Goal: Contribute content: Contribute content

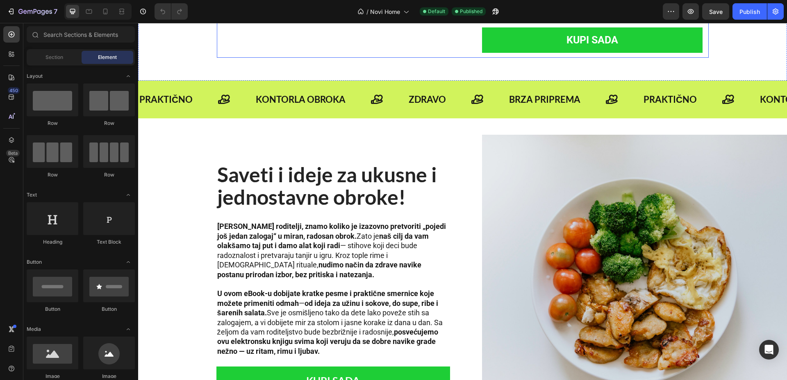
scroll to position [666, 0]
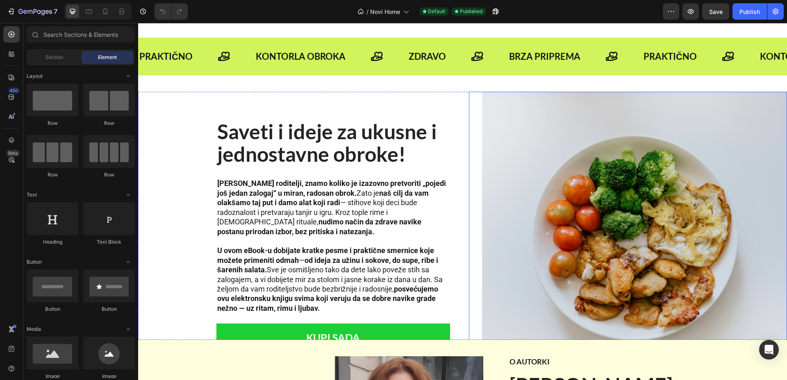
click at [647, 156] on img at bounding box center [634, 244] width 305 height 305
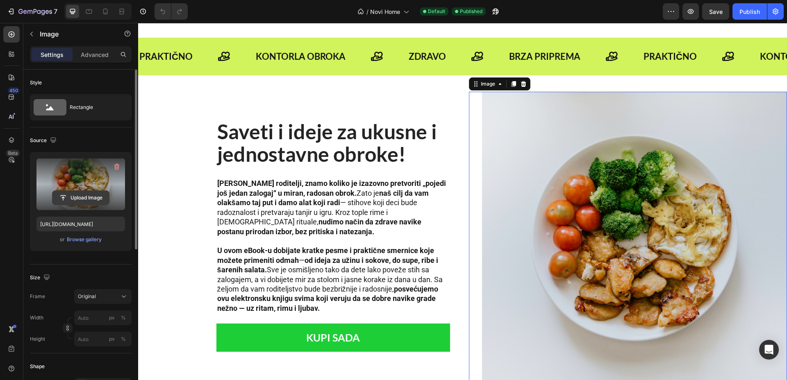
click at [61, 199] on input "file" at bounding box center [80, 198] width 57 height 14
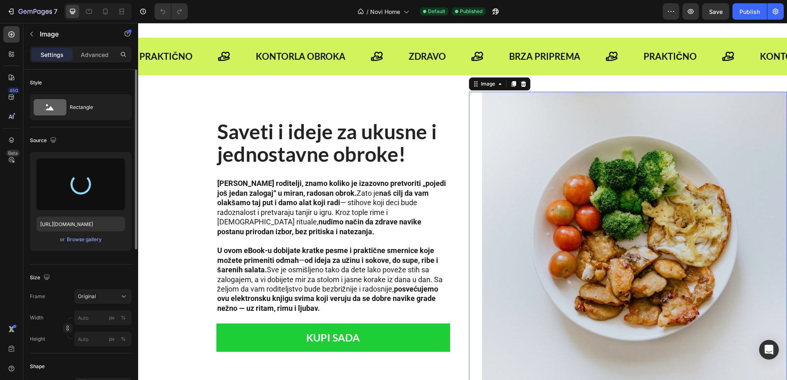
type input "[URL][DOMAIN_NAME]"
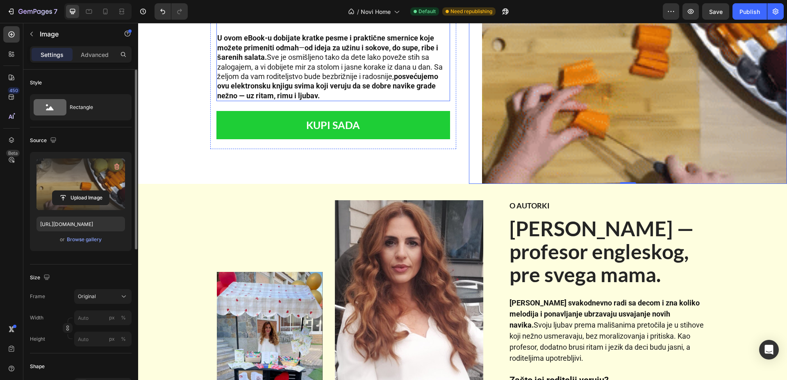
scroll to position [973, 0]
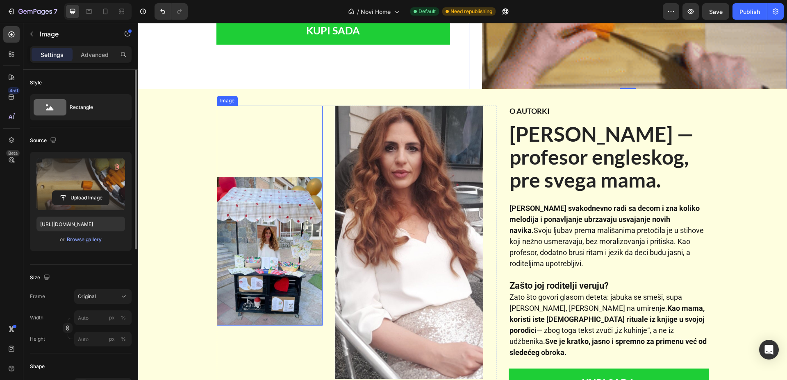
click at [279, 234] on img at bounding box center [270, 251] width 106 height 148
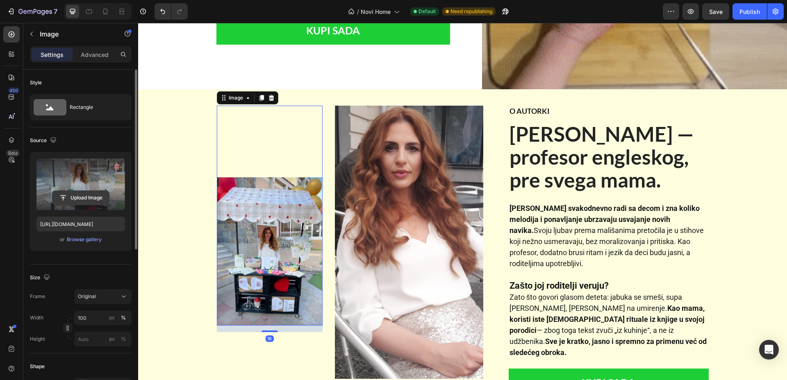
click at [84, 198] on input "file" at bounding box center [80, 198] width 57 height 14
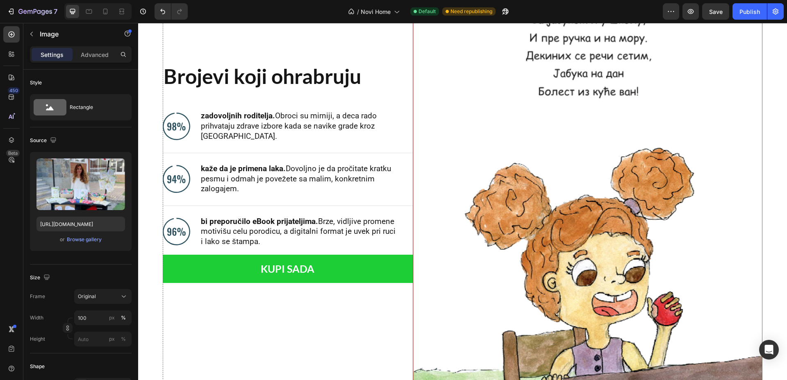
scroll to position [2664, 0]
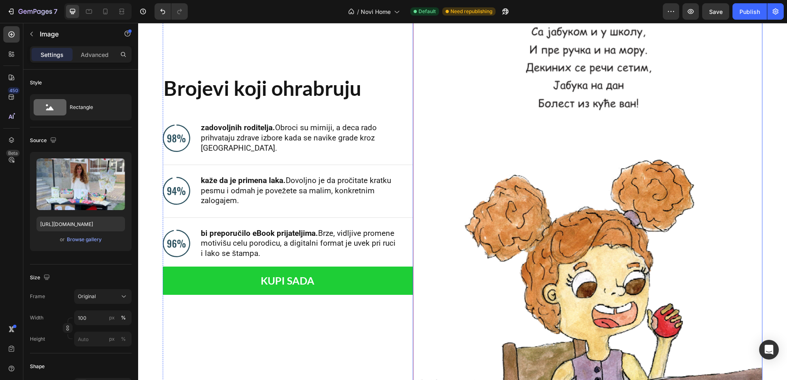
click at [546, 206] on img at bounding box center [588, 189] width 350 height 489
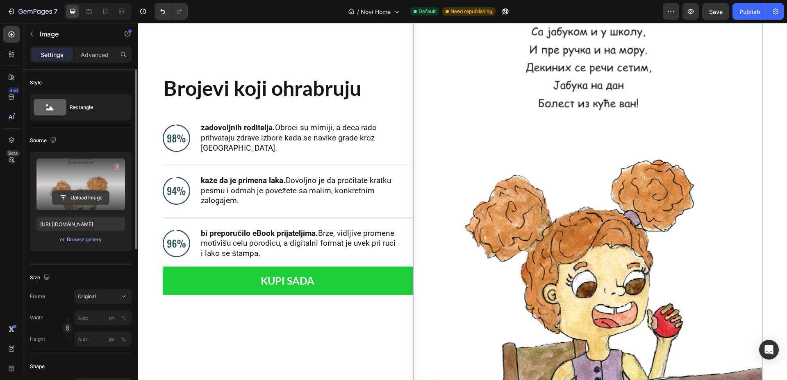
click at [73, 194] on input "file" at bounding box center [80, 198] width 57 height 14
click at [100, 198] on input "file" at bounding box center [80, 198] width 57 height 14
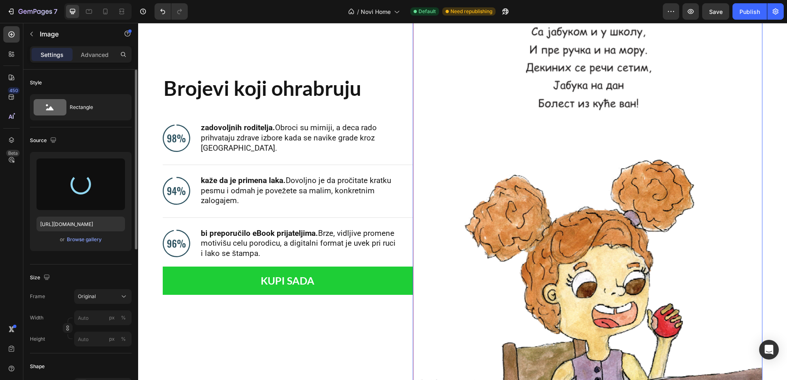
type input "[URL][DOMAIN_NAME]"
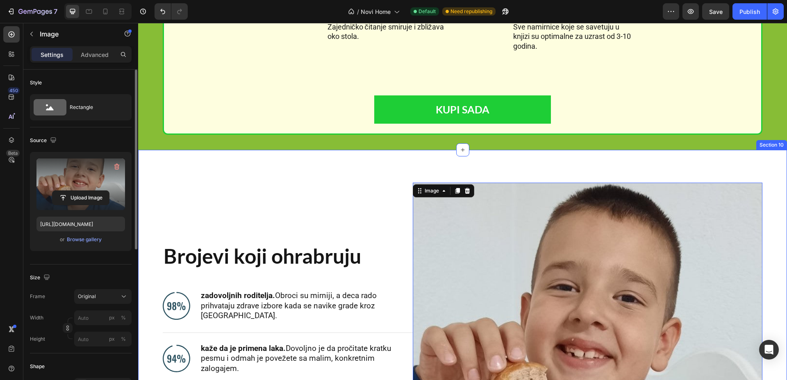
scroll to position [2451, 0]
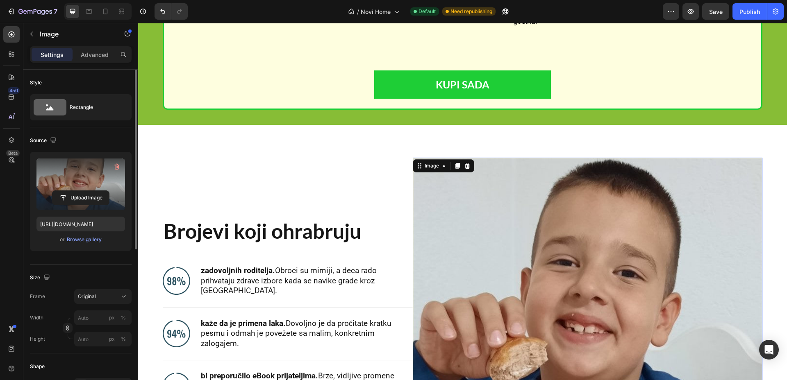
click at [523, 201] on img at bounding box center [588, 333] width 350 height 350
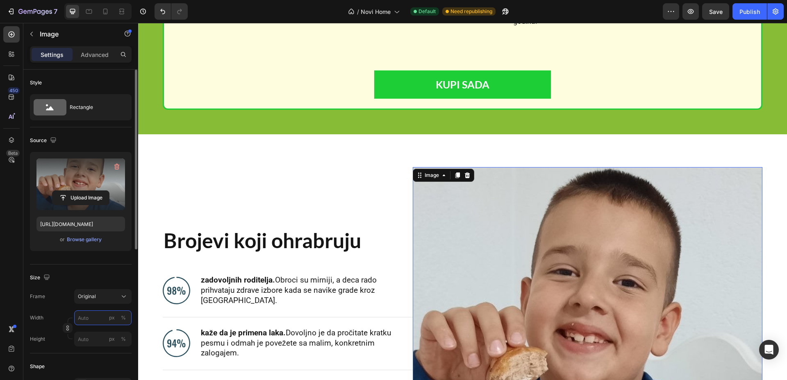
click at [95, 319] on input "px %" at bounding box center [102, 318] width 57 height 15
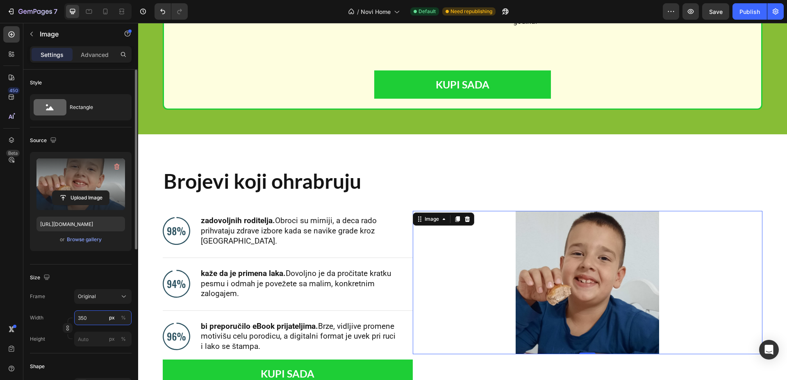
click at [98, 321] on input "350" at bounding box center [102, 318] width 57 height 15
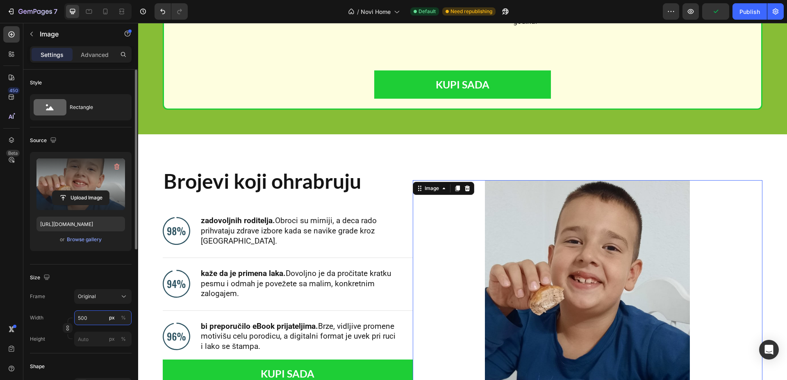
click at [91, 320] on input "500" at bounding box center [102, 318] width 57 height 15
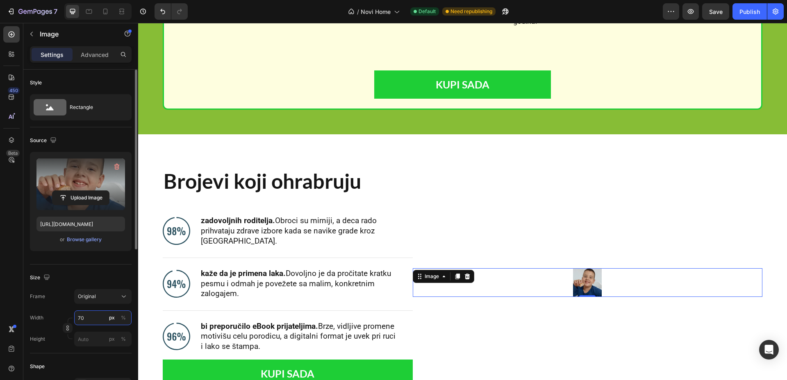
type input "700"
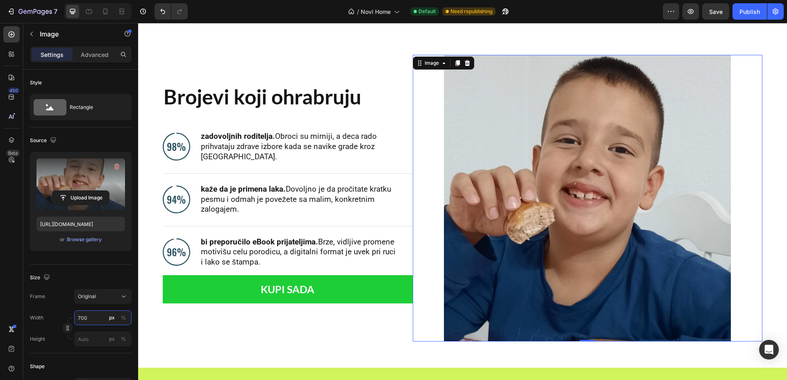
scroll to position [2554, 0]
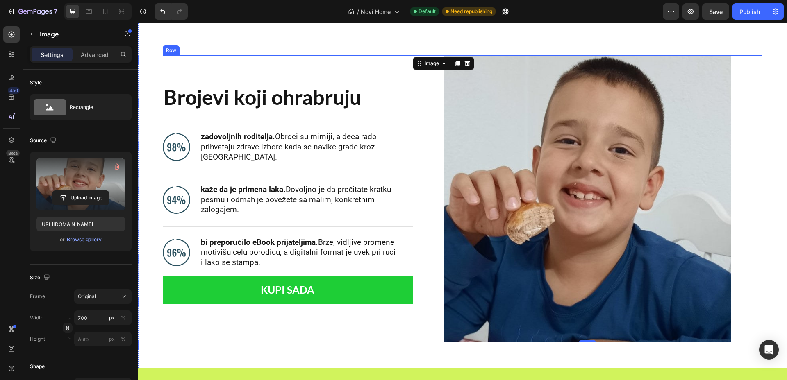
click at [357, 62] on div "Brojevi koji ohrabruju Heading Image Image zadovoljnih roditelja. Obroci su mir…" at bounding box center [288, 198] width 250 height 287
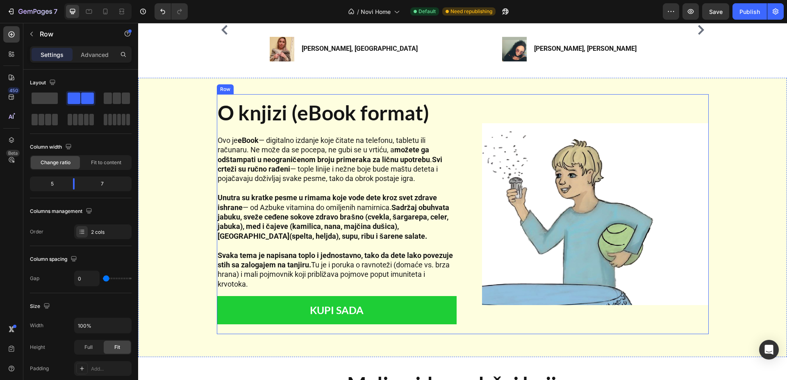
scroll to position [1436, 0]
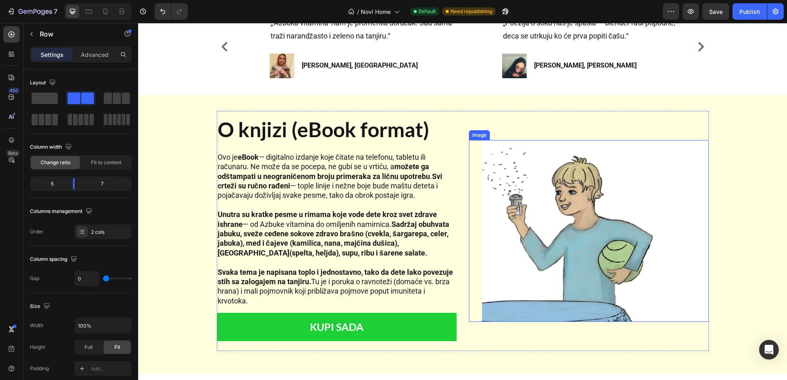
click at [571, 219] on img at bounding box center [595, 231] width 227 height 182
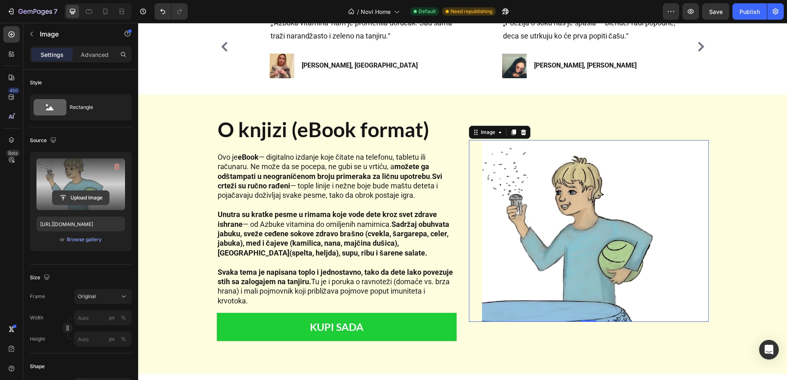
click at [75, 192] on input "file" at bounding box center [80, 198] width 57 height 14
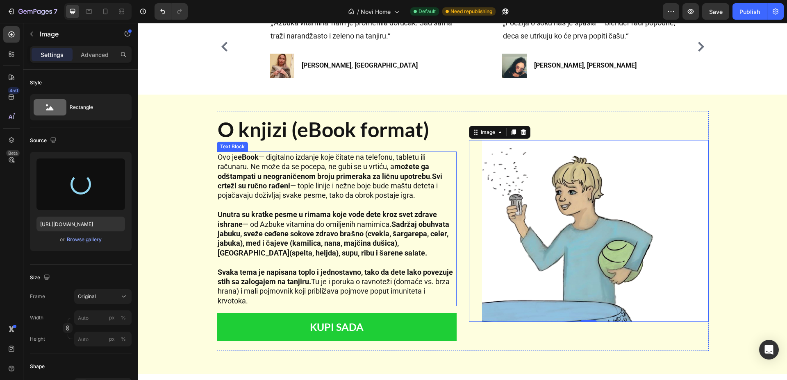
type input "[URL][DOMAIN_NAME]"
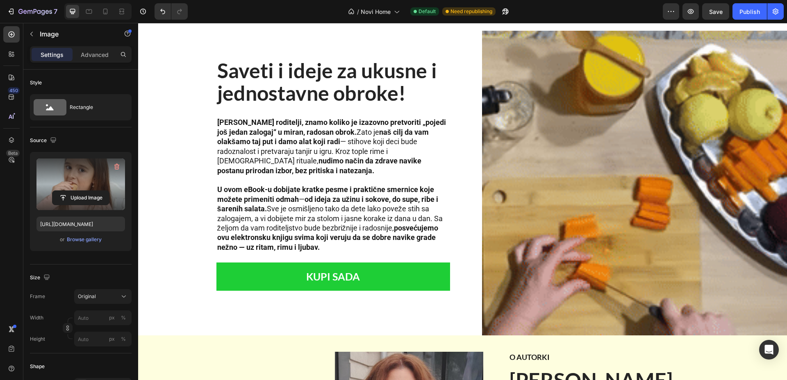
scroll to position [719, 0]
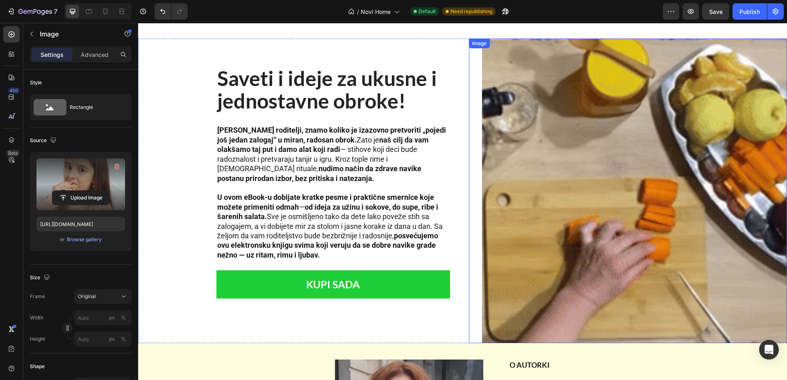
click at [551, 161] on img at bounding box center [634, 191] width 305 height 305
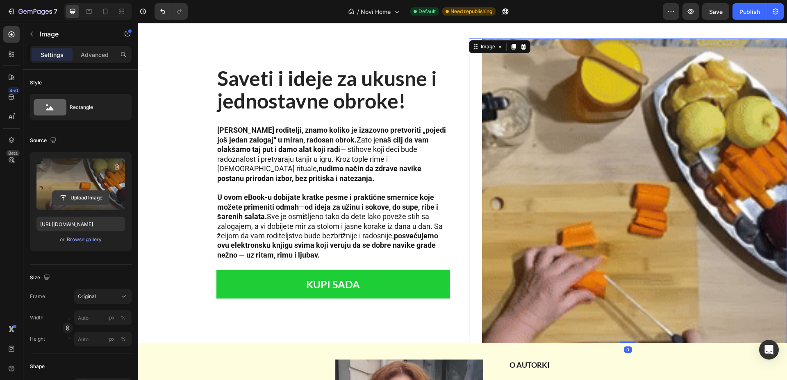
click at [82, 196] on input "file" at bounding box center [80, 198] width 57 height 14
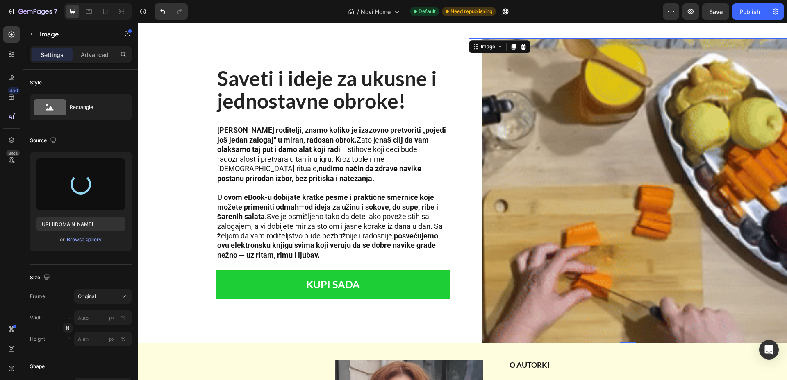
type input "[URL][DOMAIN_NAME]"
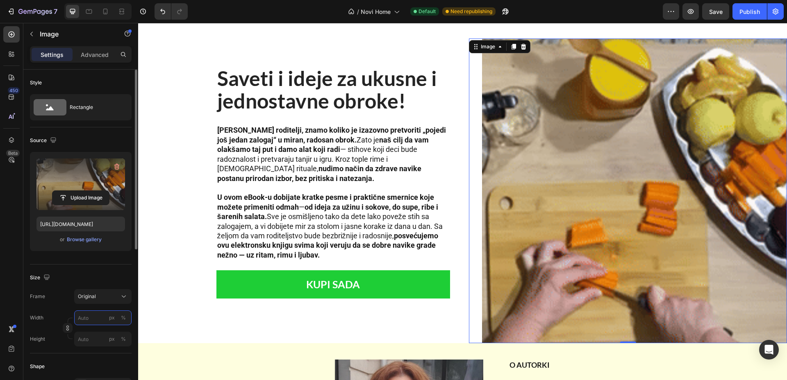
click at [89, 316] on input "px %" at bounding box center [102, 318] width 57 height 15
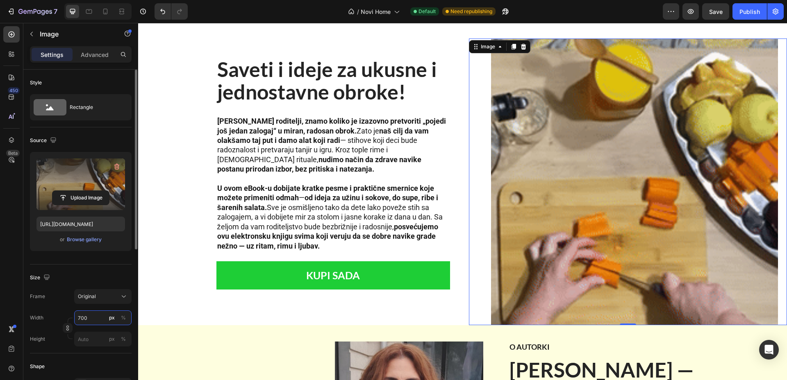
click at [89, 317] on input "700" at bounding box center [102, 318] width 57 height 15
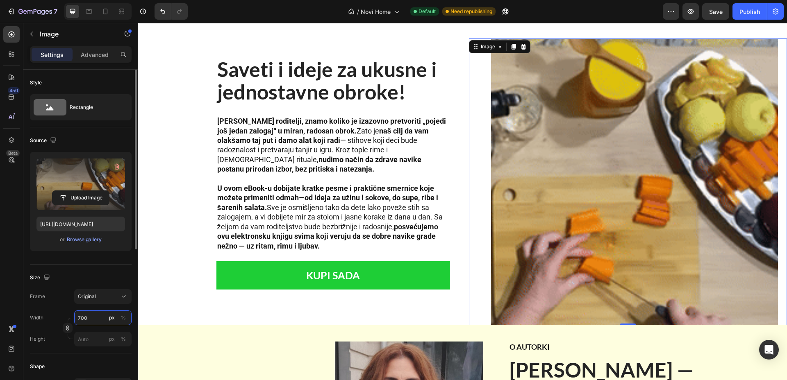
click at [89, 317] on input "700" at bounding box center [102, 318] width 57 height 15
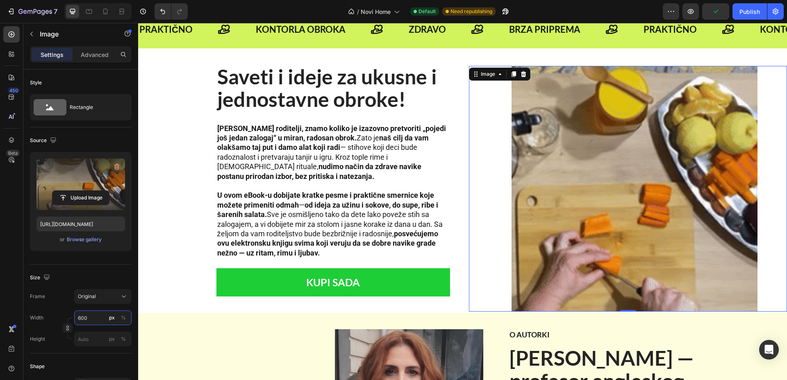
scroll to position [668, 0]
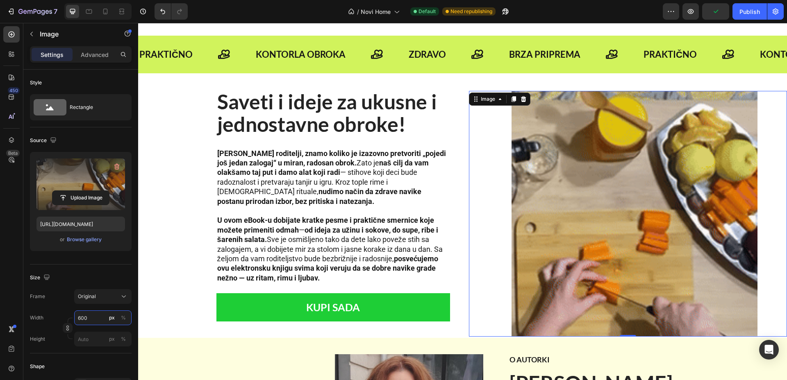
type input "600"
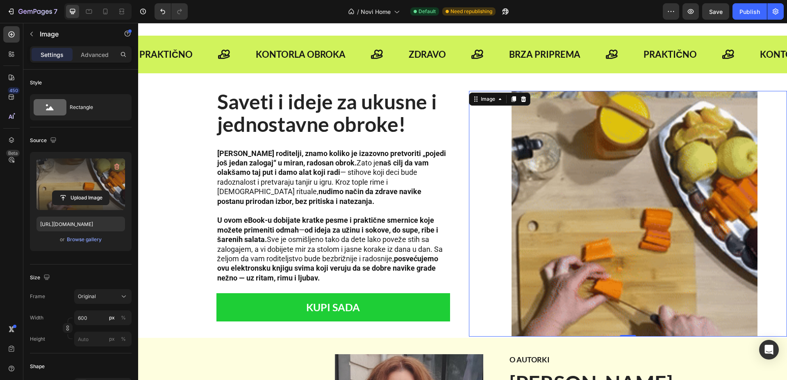
click at [612, 189] on img at bounding box center [634, 214] width 246 height 246
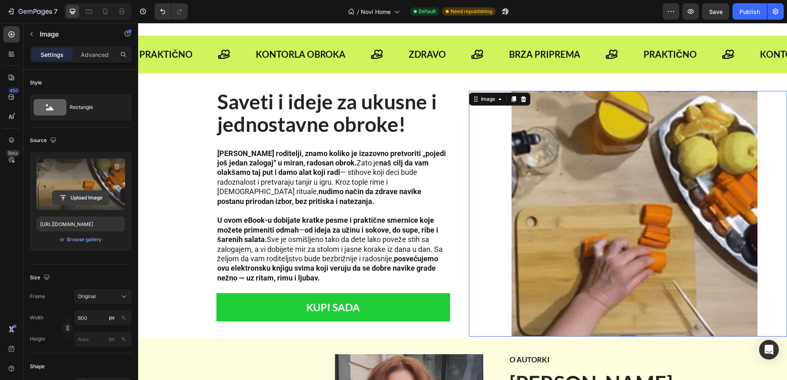
click at [82, 202] on input "file" at bounding box center [80, 198] width 57 height 14
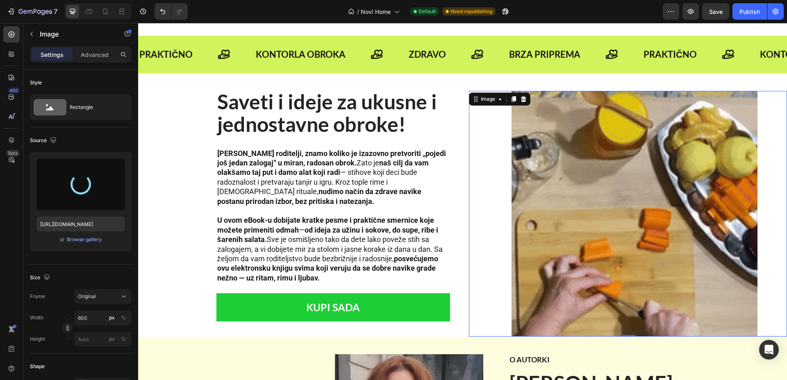
type input "[URL][DOMAIN_NAME]"
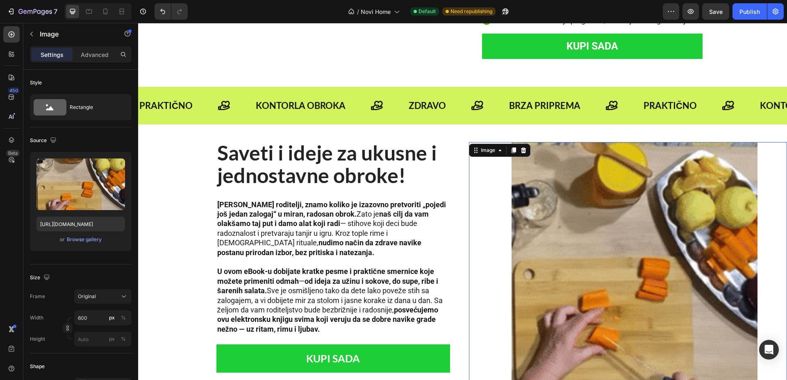
scroll to position [719, 0]
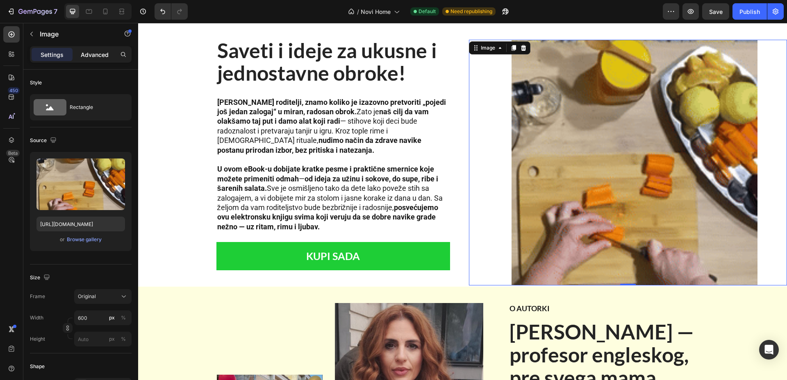
click at [95, 58] on p "Advanced" at bounding box center [95, 54] width 28 height 9
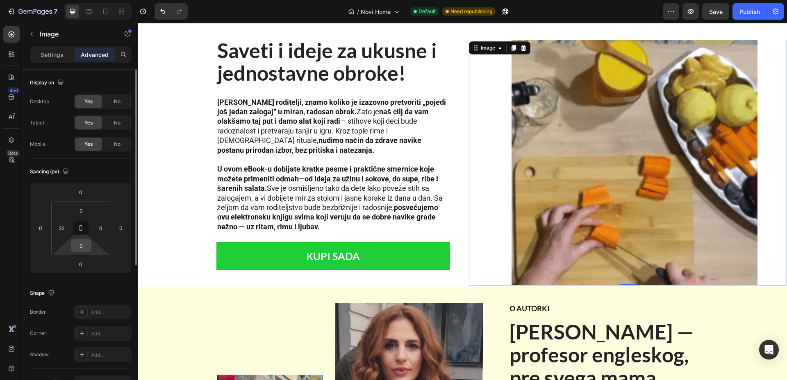
click at [84, 243] on input "0" at bounding box center [81, 246] width 16 height 12
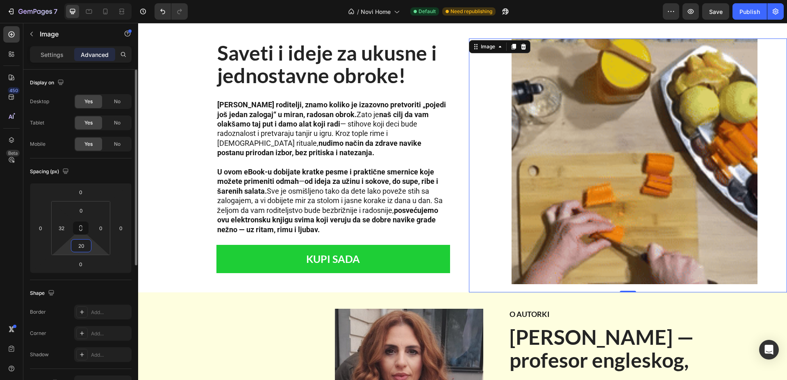
type input "2"
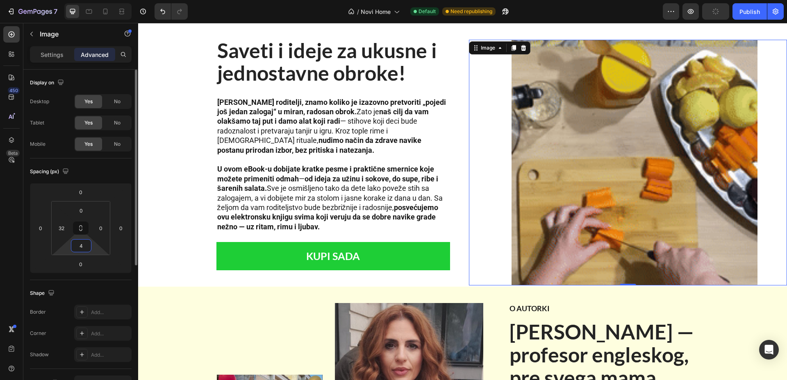
type input "40"
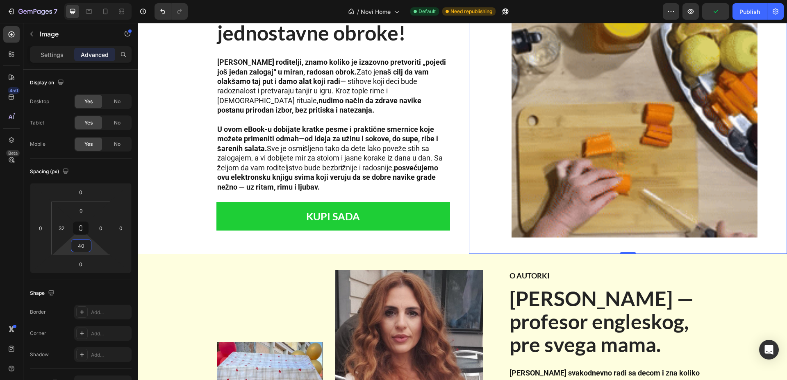
scroll to position [770, 0]
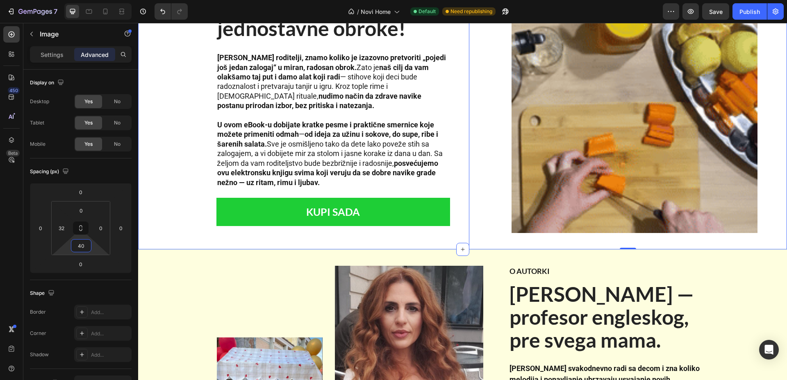
click at [176, 224] on div "Saveti i ideje za ukusne i jednostavne obroke! Heading [PERSON_NAME] roditelji,…" at bounding box center [297, 118] width 318 height 262
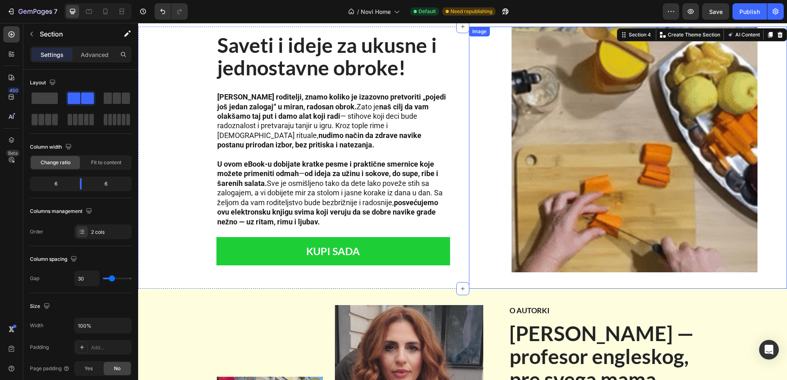
scroll to position [668, 0]
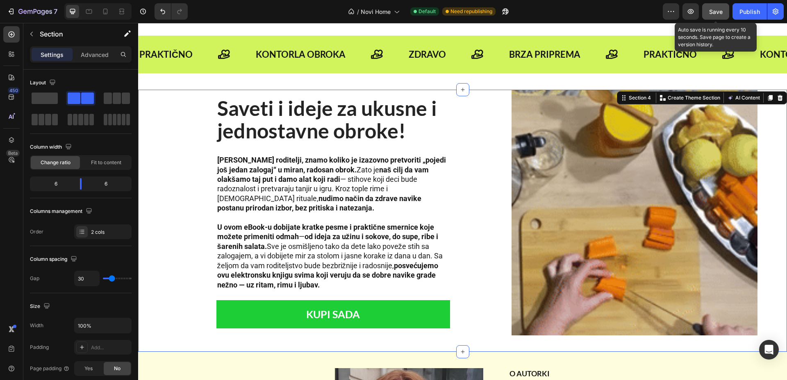
click at [714, 9] on span "Save" at bounding box center [716, 11] width 14 height 7
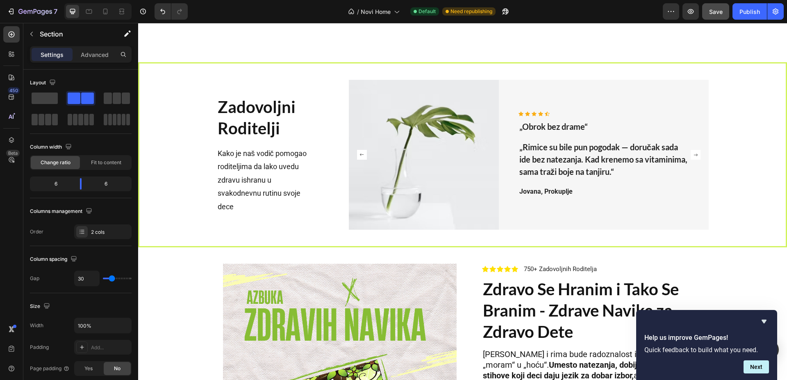
scroll to position [2871, 0]
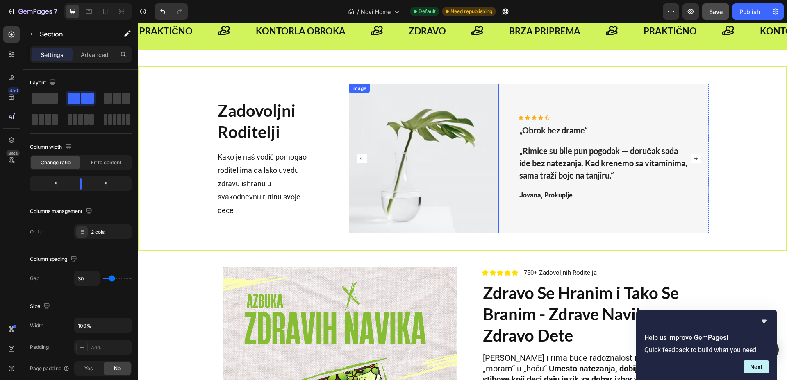
click at [451, 156] on img at bounding box center [424, 159] width 150 height 150
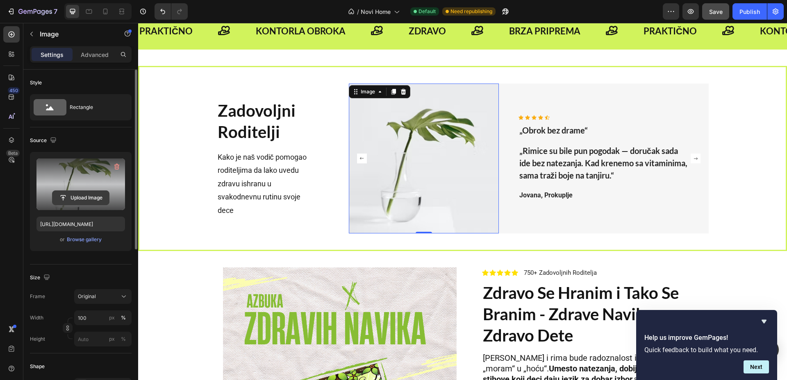
click at [92, 202] on input "file" at bounding box center [80, 198] width 57 height 14
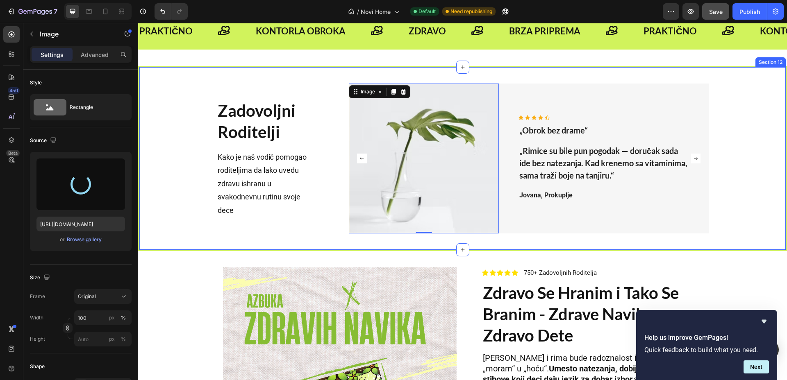
type input "[URL][DOMAIN_NAME]"
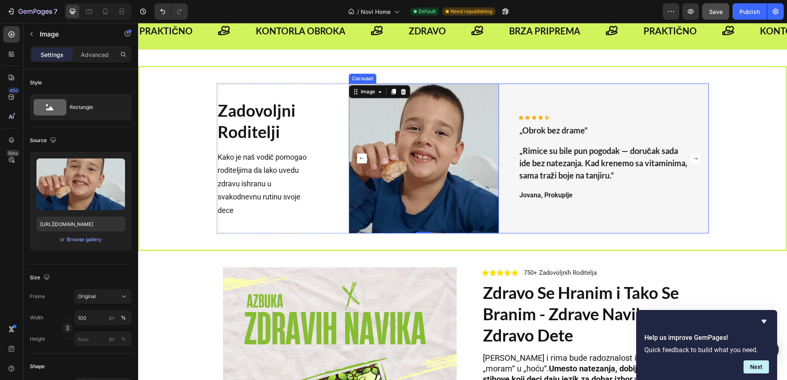
click at [693, 160] on rect "Carousel Next Arrow" at bounding box center [696, 159] width 10 height 10
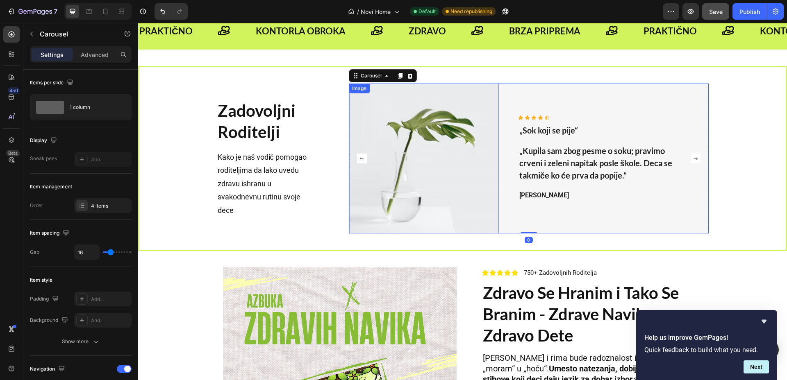
click at [402, 152] on img at bounding box center [424, 159] width 150 height 150
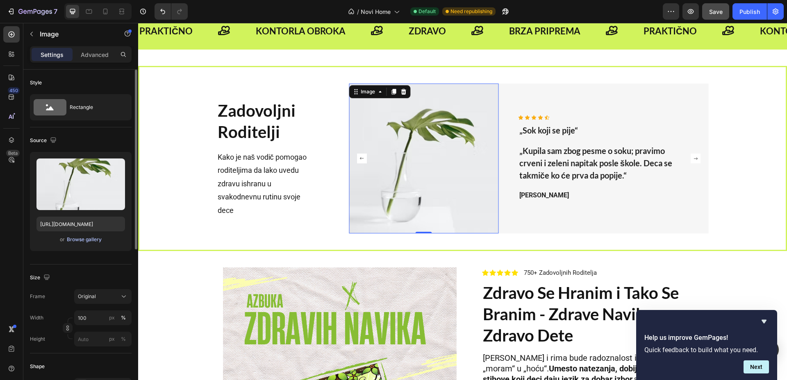
click at [77, 242] on div "Browse gallery" at bounding box center [84, 239] width 35 height 7
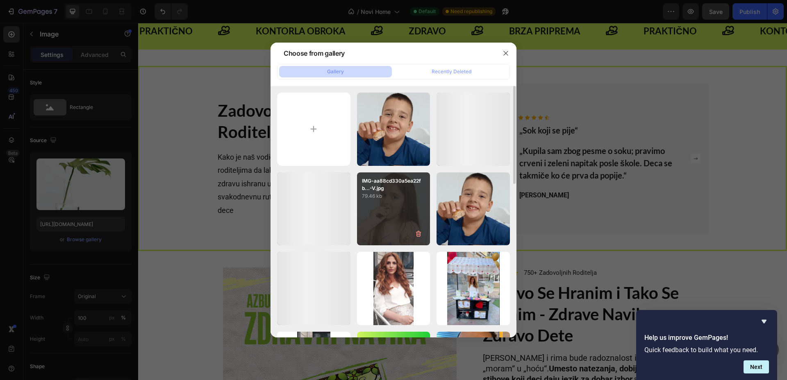
click at [400, 216] on div "IMG-aa88cd330a5ea22fb...-V.jpg 79.46 kb" at bounding box center [393, 209] width 73 height 73
type input "[URL][DOMAIN_NAME]"
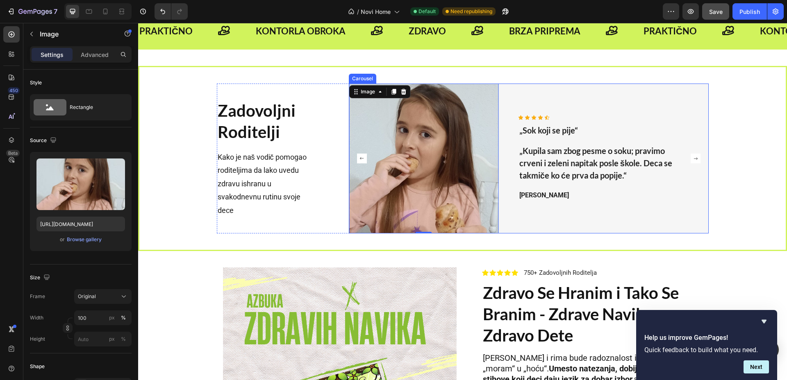
click at [691, 160] on rect "Carousel Next Arrow" at bounding box center [696, 159] width 10 height 10
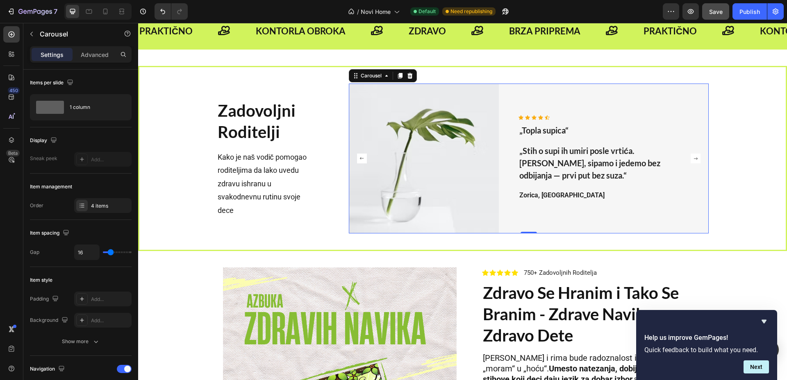
click at [691, 156] on rect "Carousel Next Arrow" at bounding box center [696, 159] width 10 height 10
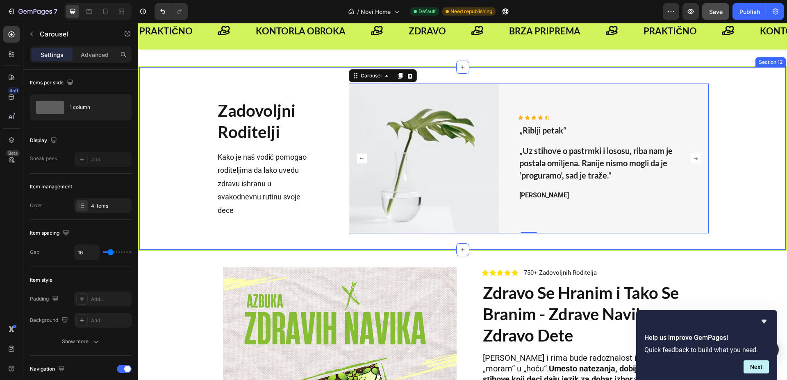
click at [745, 77] on div "Zadovoljni Roditelji Heading Kako je naš vodič pomogao roditeljima da lako uved…" at bounding box center [462, 158] width 649 height 185
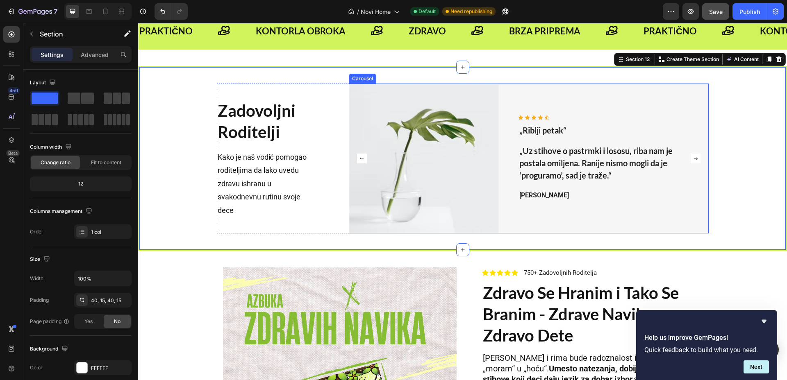
click at [691, 162] on rect "Carousel Next Arrow" at bounding box center [696, 159] width 10 height 10
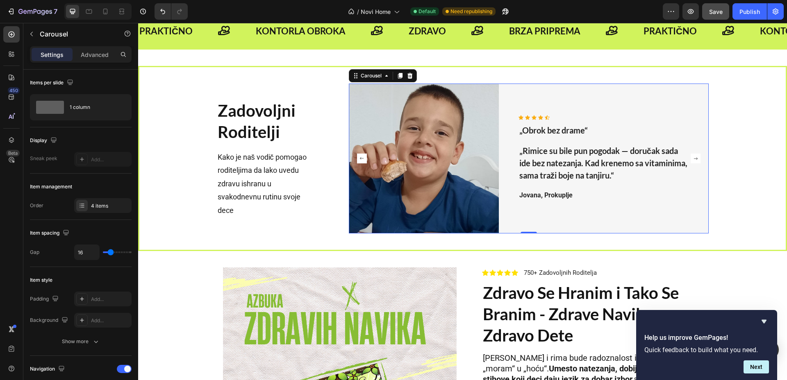
click at [691, 155] on rect "Carousel Next Arrow" at bounding box center [696, 159] width 10 height 10
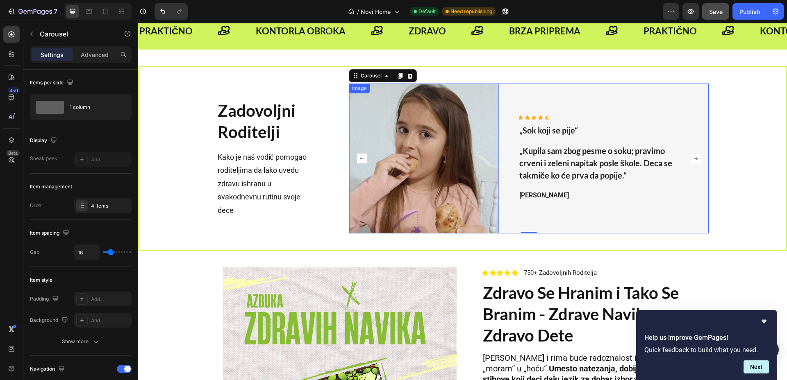
click at [441, 128] on img at bounding box center [424, 159] width 150 height 150
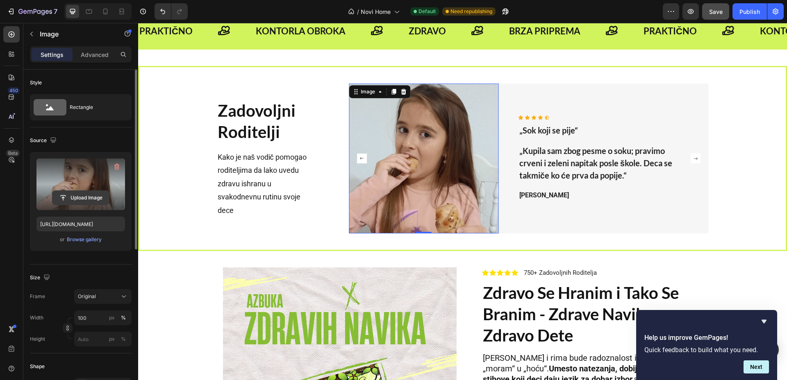
click at [75, 197] on input "file" at bounding box center [80, 198] width 57 height 14
click at [90, 197] on input "file" at bounding box center [80, 198] width 57 height 14
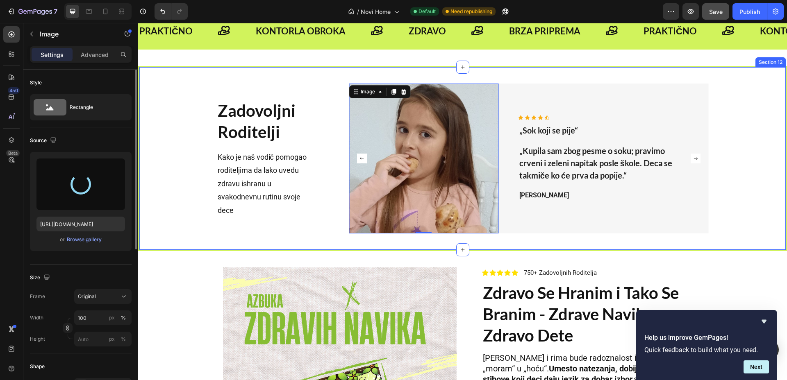
type input "[URL][DOMAIN_NAME]"
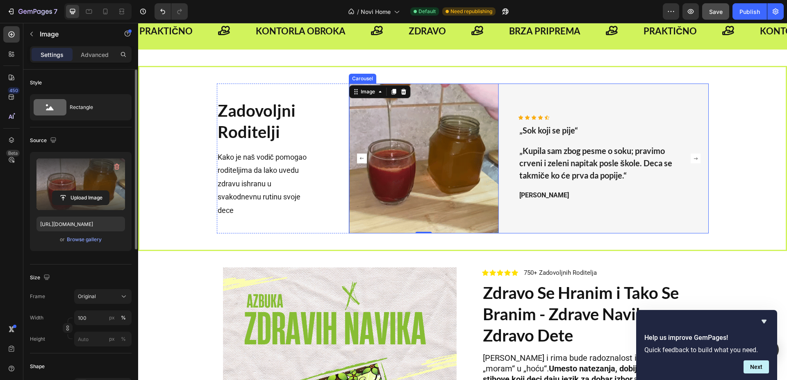
click at [691, 154] on rect "Carousel Next Arrow" at bounding box center [696, 159] width 10 height 10
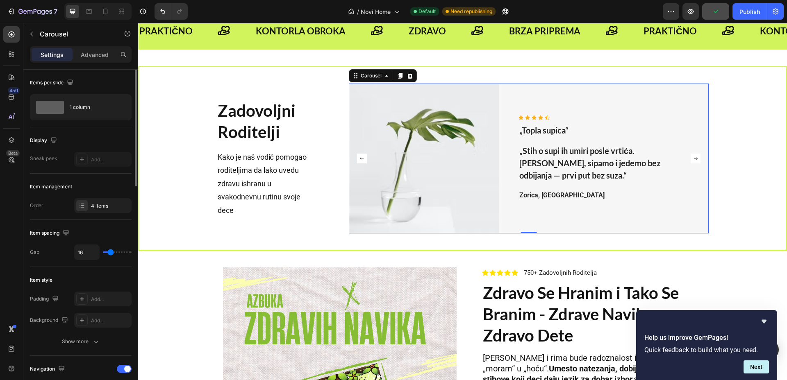
click at [691, 159] on rect "Carousel Next Arrow" at bounding box center [696, 159] width 10 height 10
click at [358, 158] on rect "Carousel Back Arrow" at bounding box center [362, 159] width 10 height 10
click at [360, 158] on icon "Carousel Back Arrow" at bounding box center [362, 158] width 4 height 2
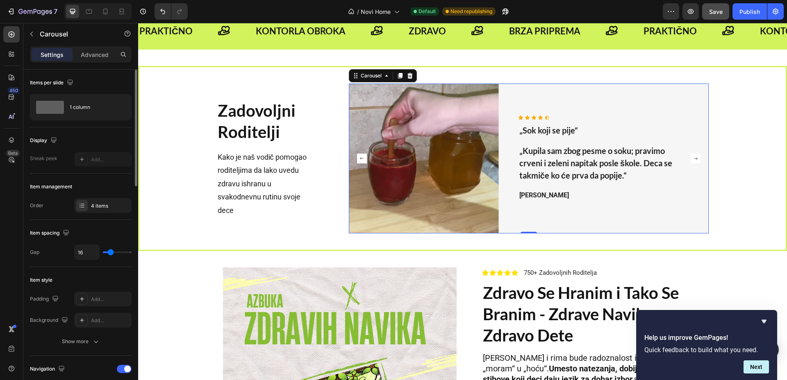
click at [360, 158] on icon "Carousel Back Arrow" at bounding box center [362, 158] width 4 height 2
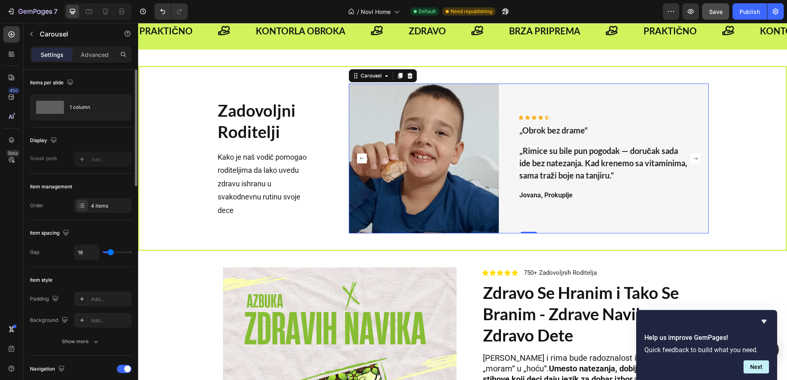
click at [691, 159] on rect "Carousel Next Arrow" at bounding box center [696, 159] width 10 height 10
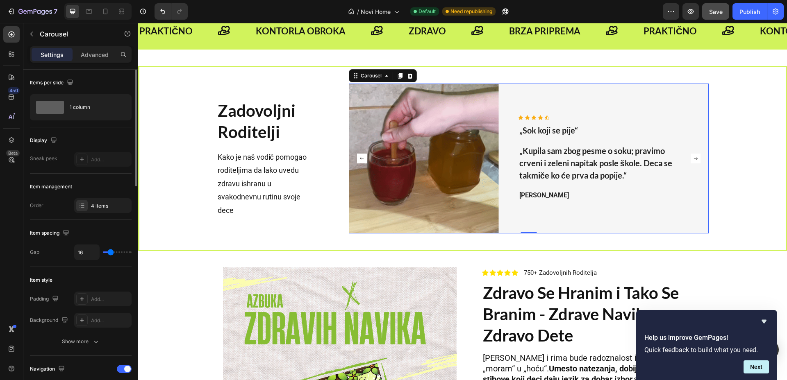
click at [691, 159] on rect "Carousel Next Arrow" at bounding box center [696, 159] width 10 height 10
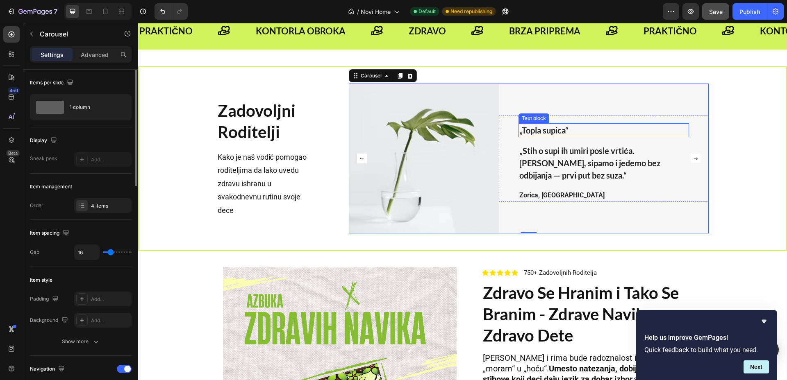
click at [552, 130] on strong "„Topla supica“" at bounding box center [543, 130] width 49 height 10
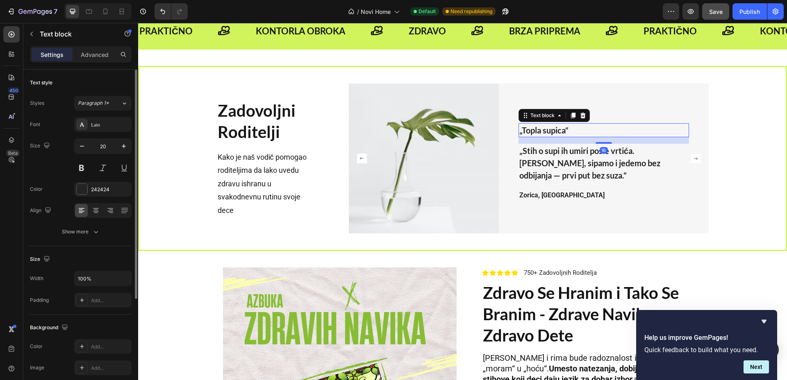
click at [561, 130] on strong "„Topla supica“" at bounding box center [543, 130] width 49 height 10
click at [552, 180] on p "„Stih o supi ih umiri posle vrtića. [PERSON_NAME], sipamo i jedemo bez odbijanj…" at bounding box center [603, 163] width 169 height 37
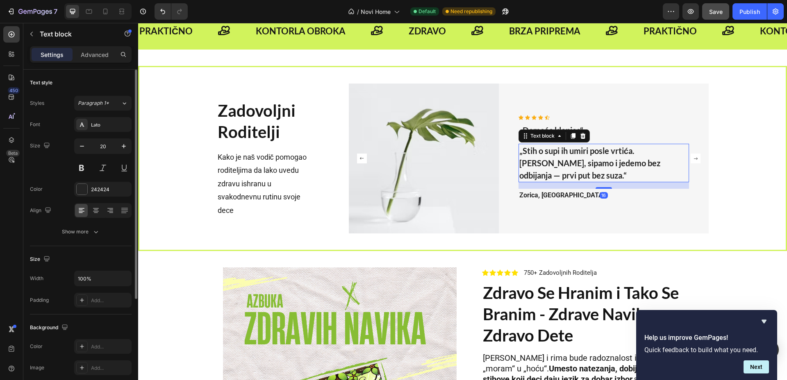
click at [531, 175] on p "„Stih o supi ih umiri posle vrtića. [PERSON_NAME], sipamo i jedemo bez odbijanj…" at bounding box center [603, 163] width 169 height 37
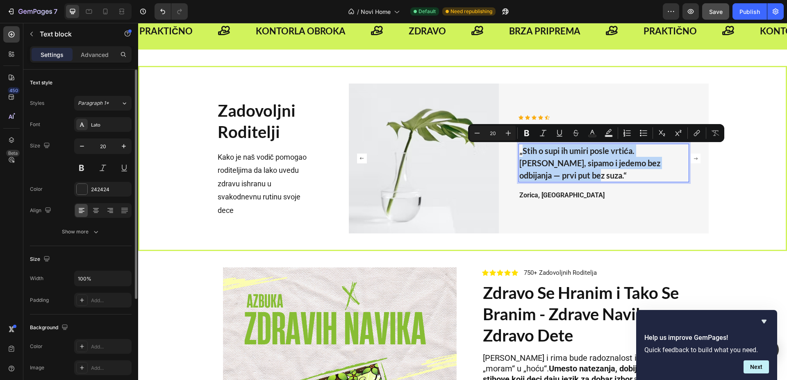
drag, startPoint x: 531, startPoint y: 175, endPoint x: 518, endPoint y: 149, distance: 28.8
click at [519, 149] on p "„Stih o supi ih umiri posle vrtića. [PERSON_NAME], sipamo i jedemo bez odbijanj…" at bounding box center [603, 163] width 169 height 37
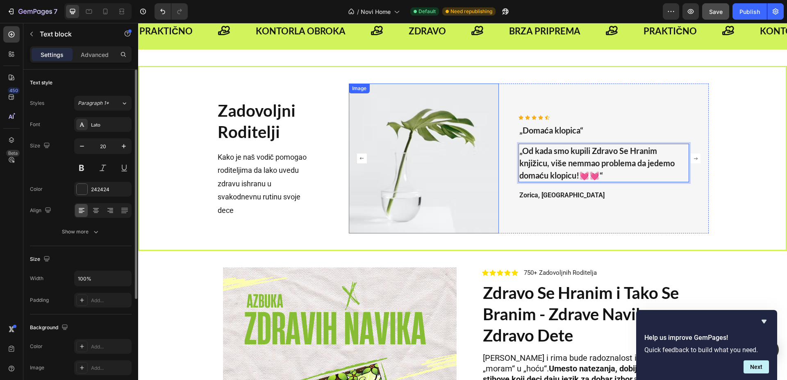
click at [426, 139] on img at bounding box center [424, 159] width 150 height 150
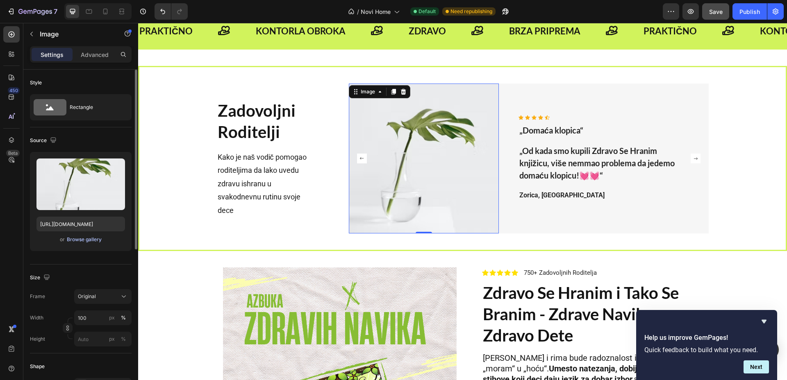
click at [92, 243] on div "Browse gallery" at bounding box center [84, 239] width 35 height 7
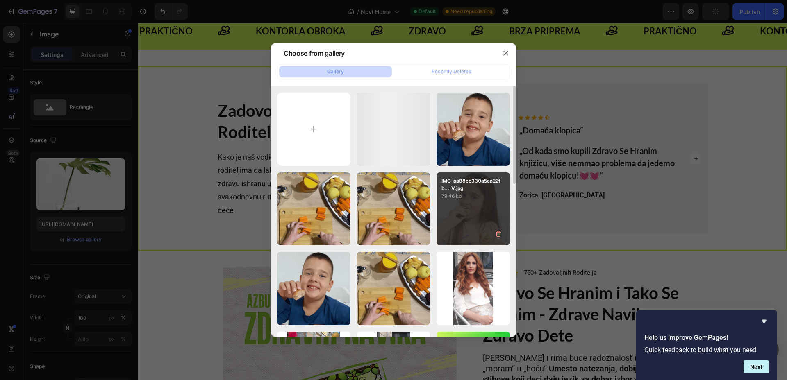
click at [454, 198] on p "79.46 kb" at bounding box center [473, 196] width 64 height 8
type input "[URL][DOMAIN_NAME]"
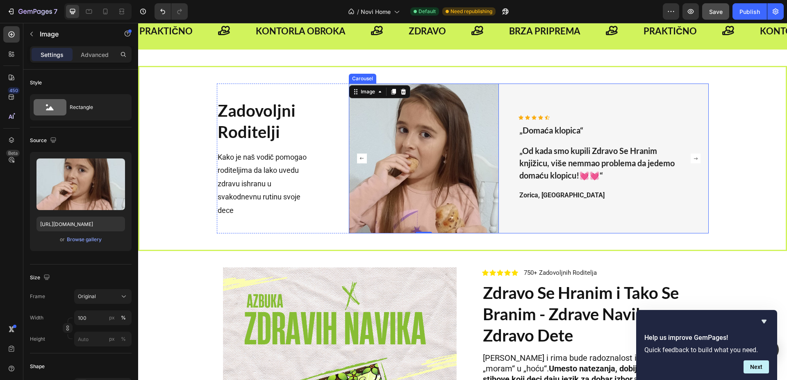
click at [691, 158] on rect "Carousel Next Arrow" at bounding box center [696, 159] width 10 height 10
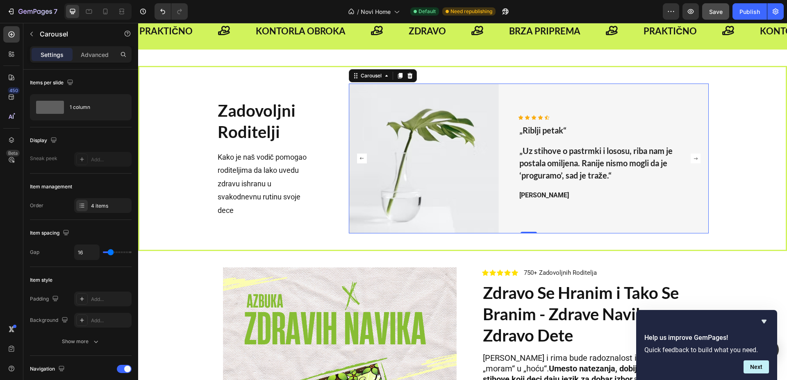
click at [693, 159] on icon "Carousel Next Arrow" at bounding box center [695, 158] width 4 height 2
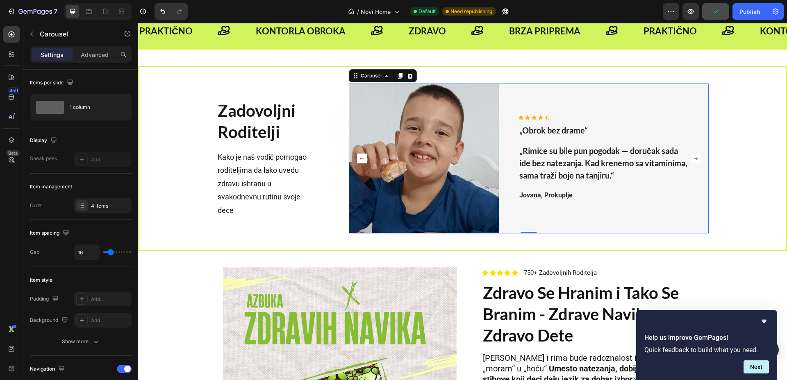
click at [691, 154] on rect "Carousel Next Arrow" at bounding box center [696, 159] width 10 height 10
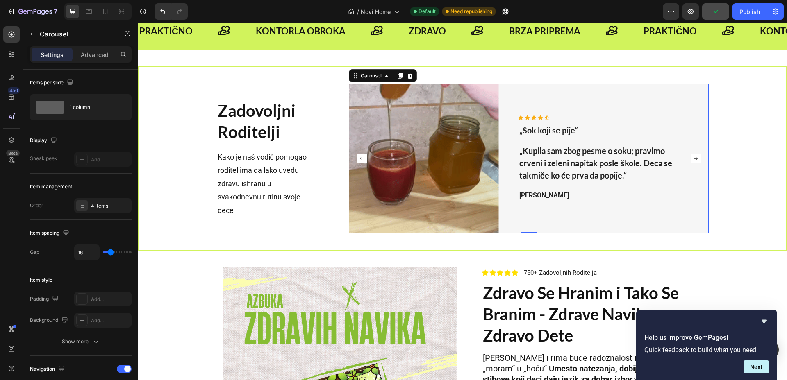
click at [691, 154] on rect "Carousel Next Arrow" at bounding box center [696, 159] width 10 height 10
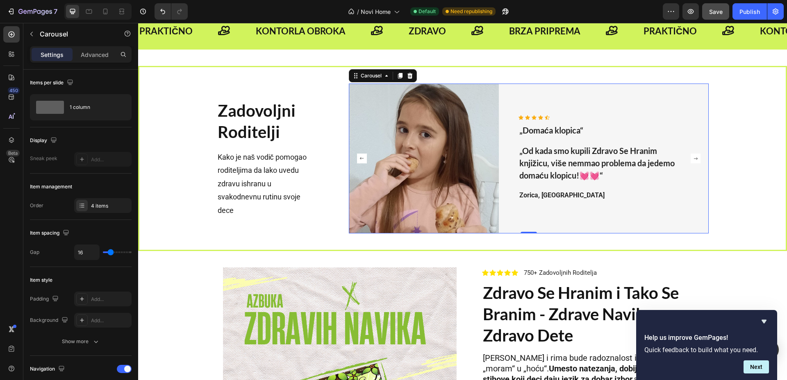
click at [691, 154] on rect "Carousel Next Arrow" at bounding box center [696, 159] width 10 height 10
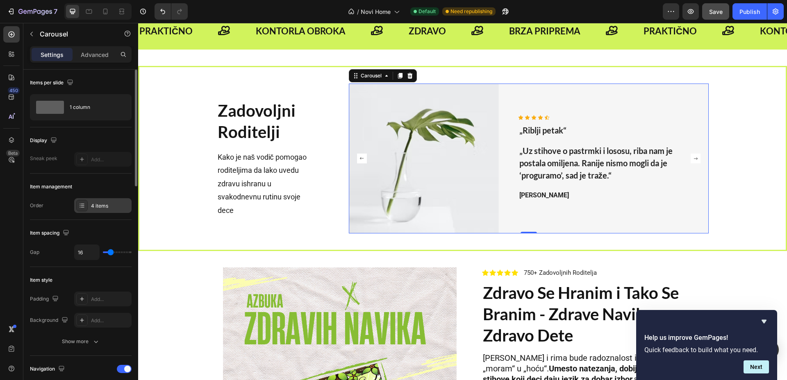
click at [104, 207] on div "4 items" at bounding box center [110, 205] width 39 height 7
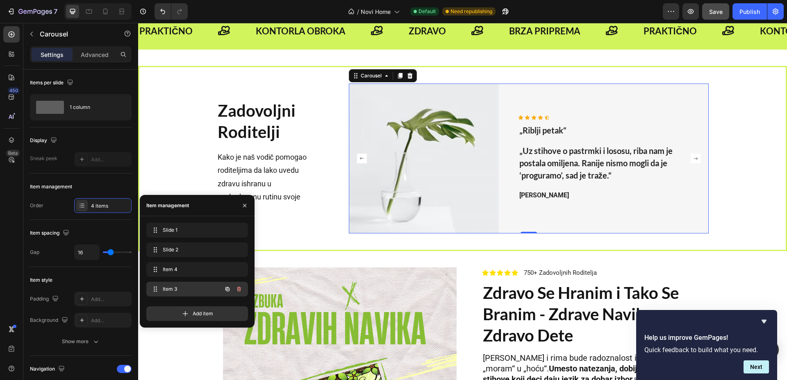
click at [187, 286] on span "Item 3" at bounding box center [186, 289] width 46 height 7
click at [191, 263] on div "Item 4 Item 4" at bounding box center [197, 269] width 102 height 15
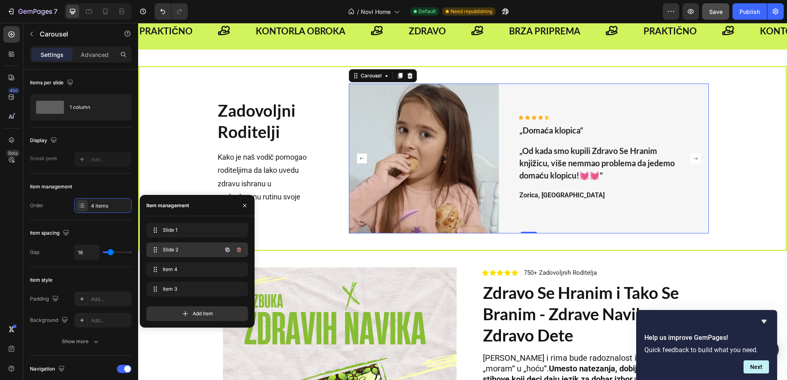
click at [192, 251] on span "Slide 2" at bounding box center [186, 249] width 46 height 7
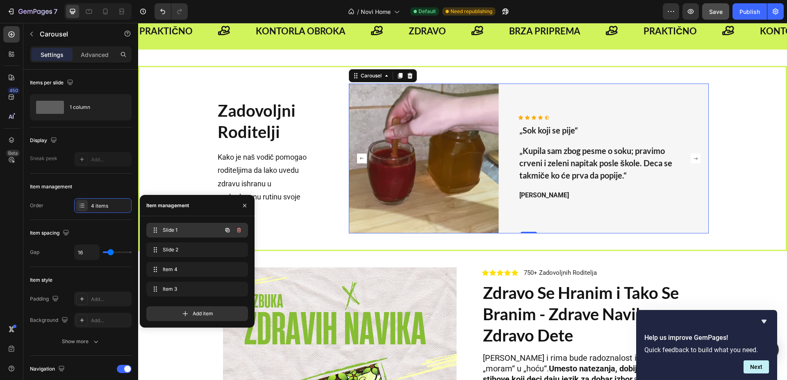
click at [195, 225] on div "Slide 1 Slide 1" at bounding box center [186, 230] width 72 height 11
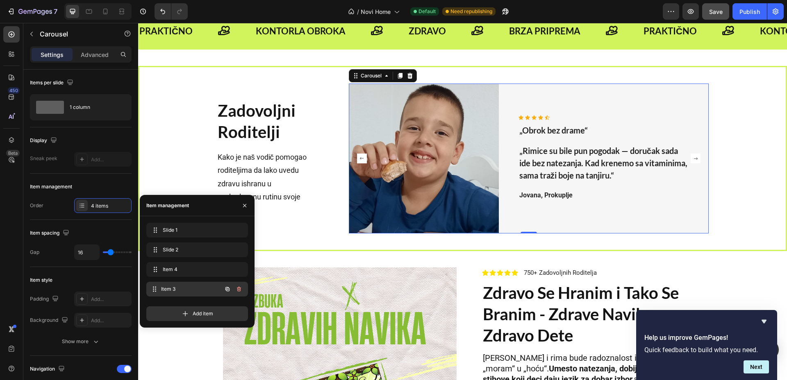
click at [192, 291] on span "Item 3" at bounding box center [191, 289] width 61 height 7
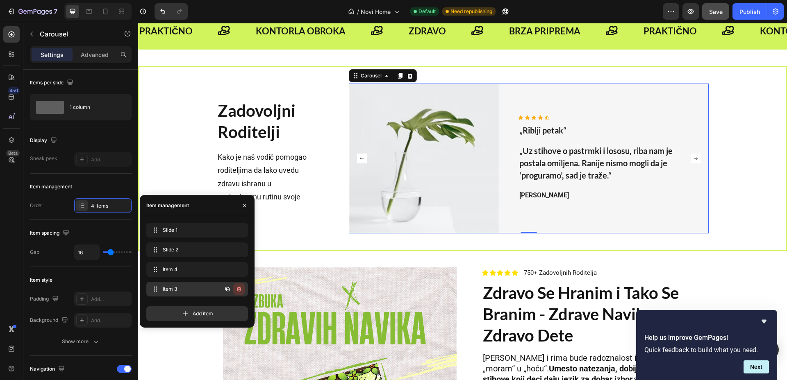
click at [242, 289] on icon "button" at bounding box center [239, 289] width 7 height 7
click at [235, 289] on div "Delete" at bounding box center [233, 289] width 15 height 7
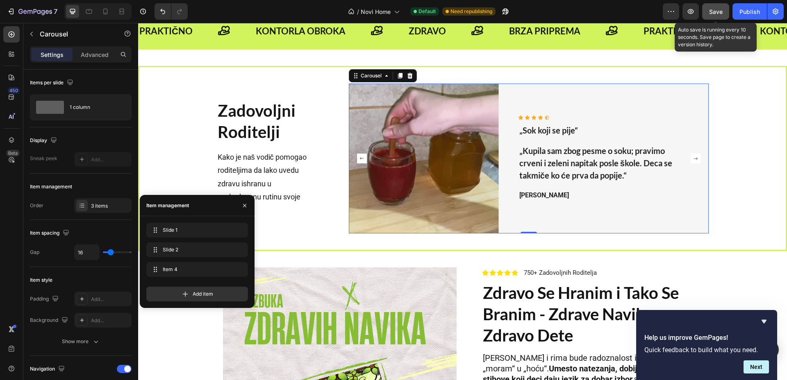
click at [720, 8] on span "Save" at bounding box center [716, 11] width 14 height 7
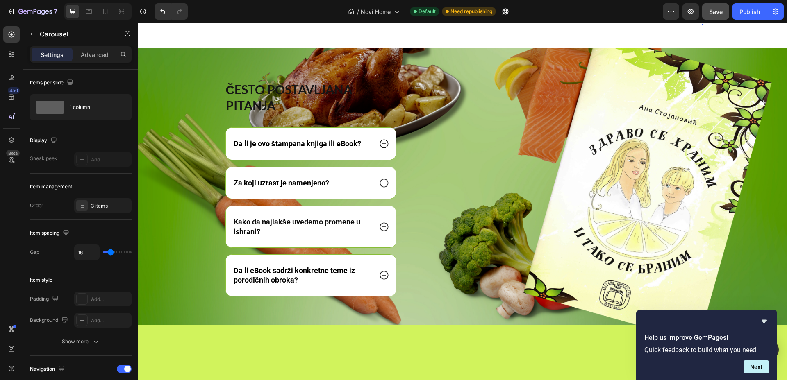
scroll to position [3444, 0]
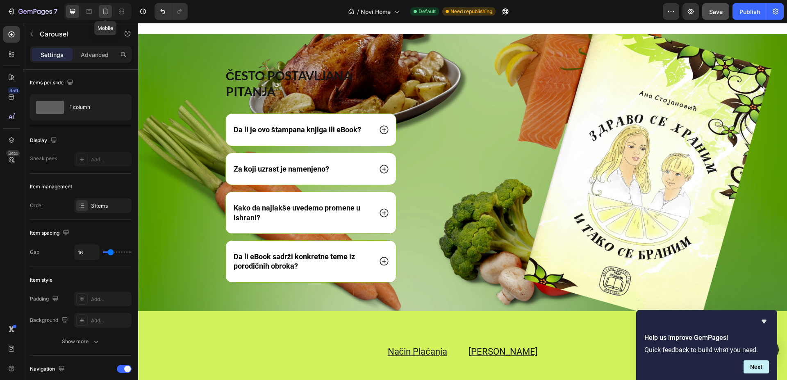
click at [107, 13] on icon at bounding box center [105, 11] width 8 height 8
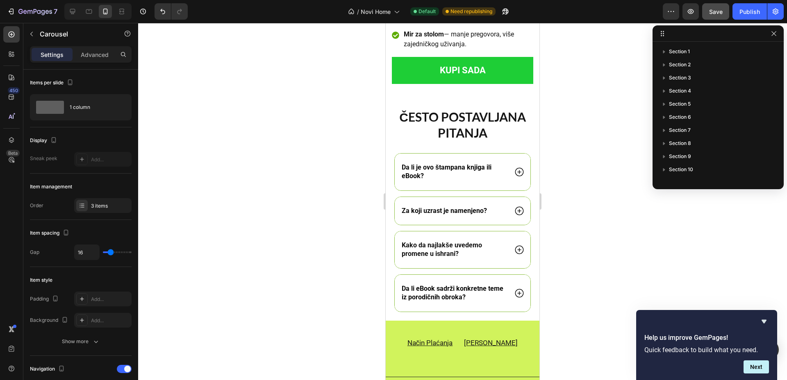
scroll to position [153, 0]
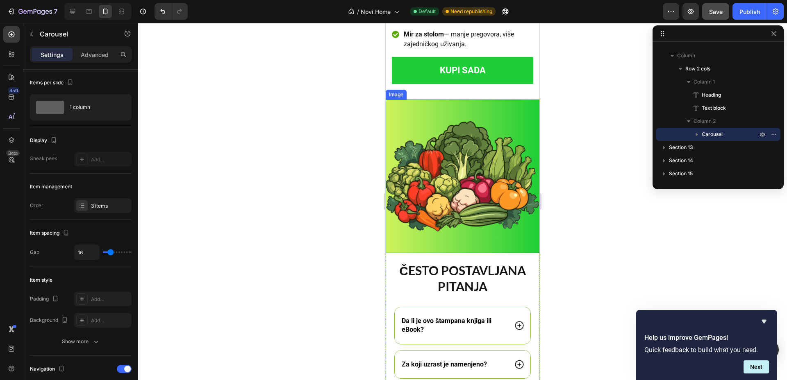
click at [454, 166] on img at bounding box center [463, 177] width 154 height 154
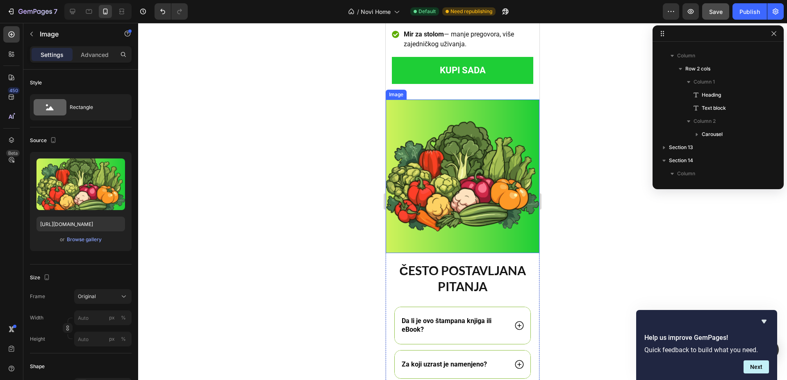
scroll to position [232, 0]
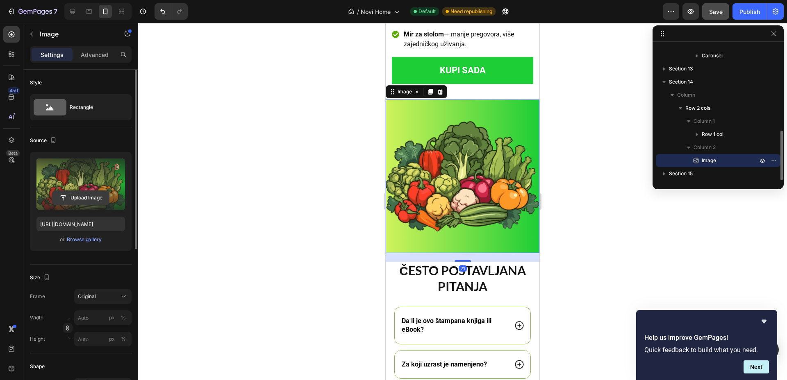
click at [84, 198] on input "file" at bounding box center [80, 198] width 57 height 14
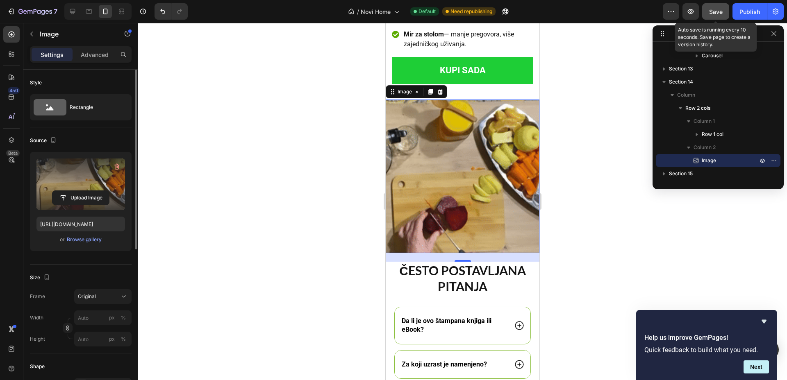
click at [711, 14] on span "Save" at bounding box center [716, 11] width 14 height 7
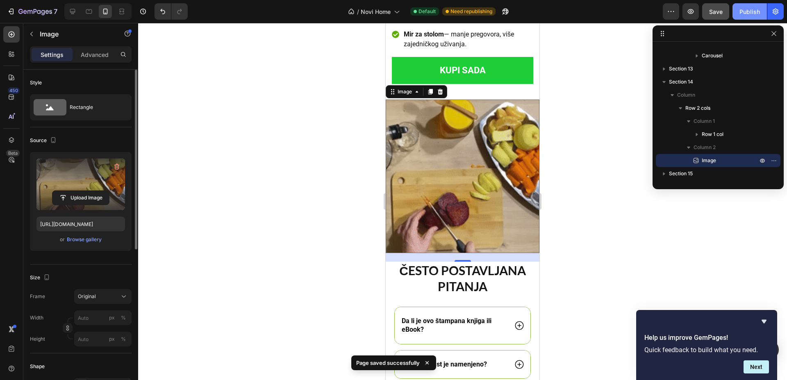
click at [745, 15] on div "Publish" at bounding box center [749, 11] width 20 height 9
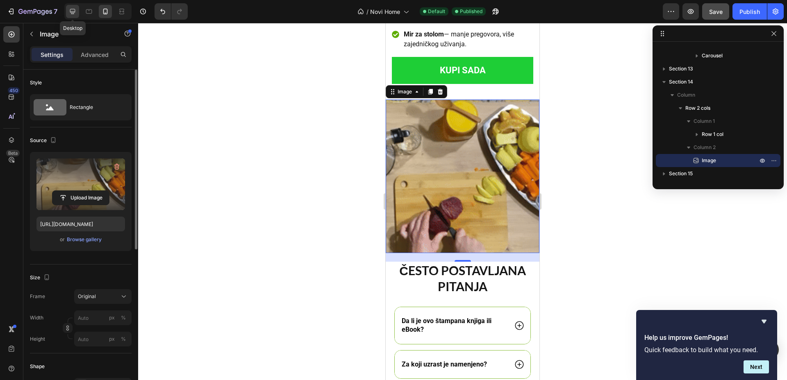
click at [74, 11] on icon at bounding box center [72, 11] width 5 height 5
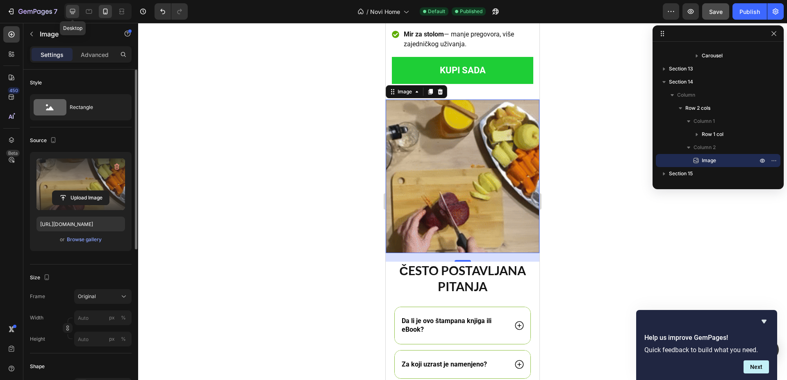
type input "[URL][DOMAIN_NAME]"
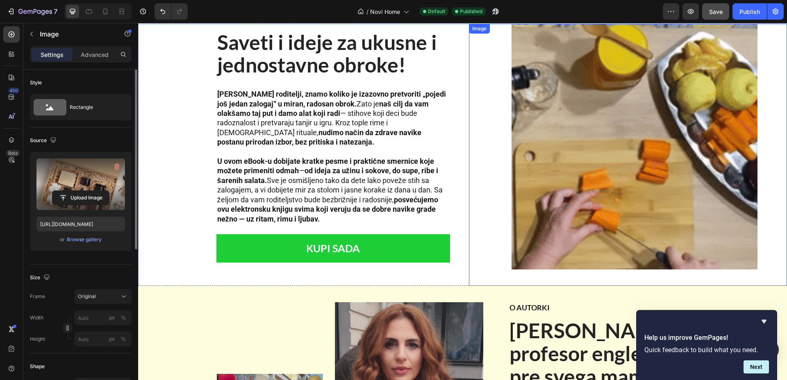
scroll to position [710, 0]
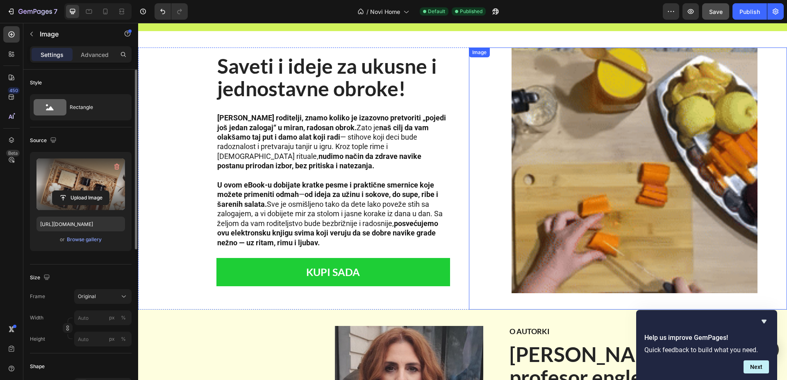
click at [589, 157] on img at bounding box center [634, 171] width 246 height 246
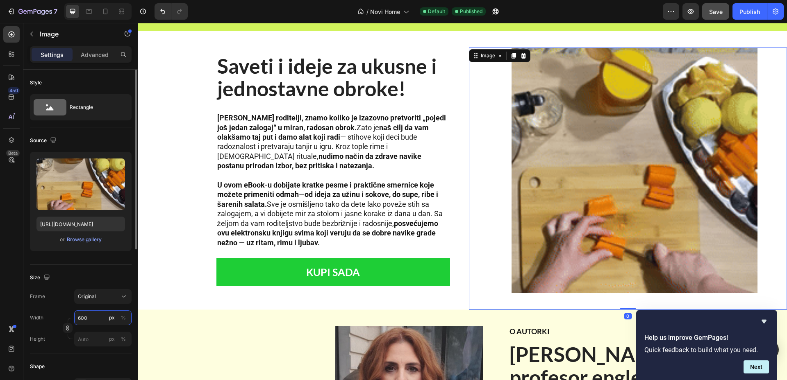
click at [93, 314] on input "600" at bounding box center [102, 318] width 57 height 15
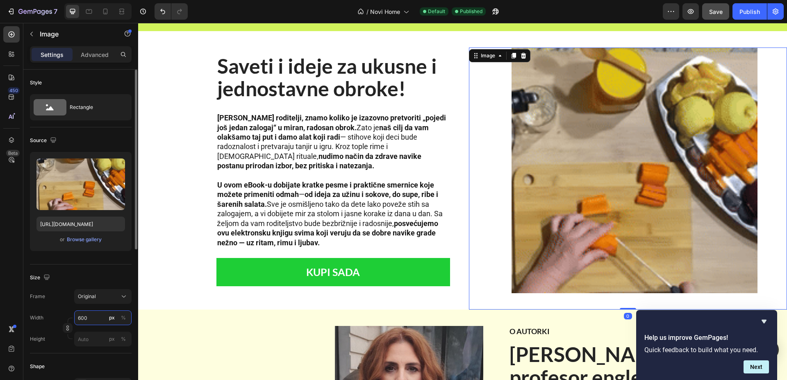
click at [93, 314] on input "600" at bounding box center [102, 318] width 57 height 15
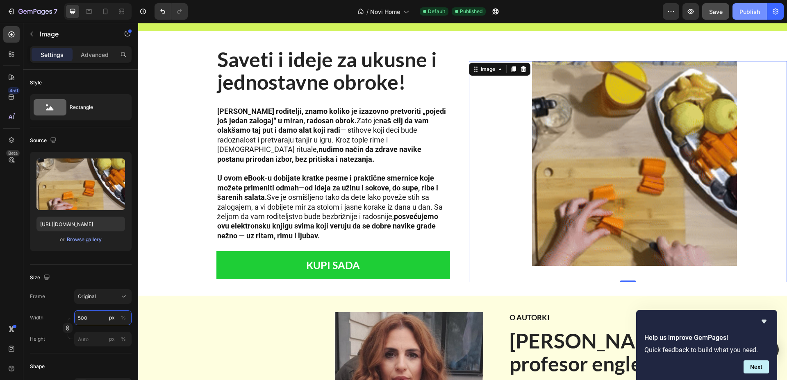
type input "500"
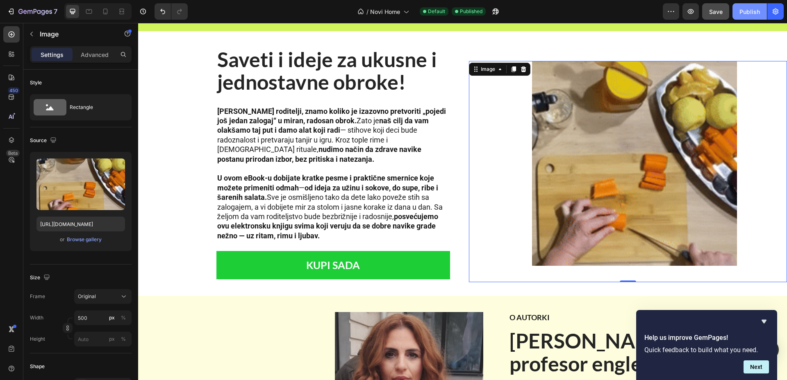
click at [750, 11] on div "Publish" at bounding box center [749, 11] width 20 height 9
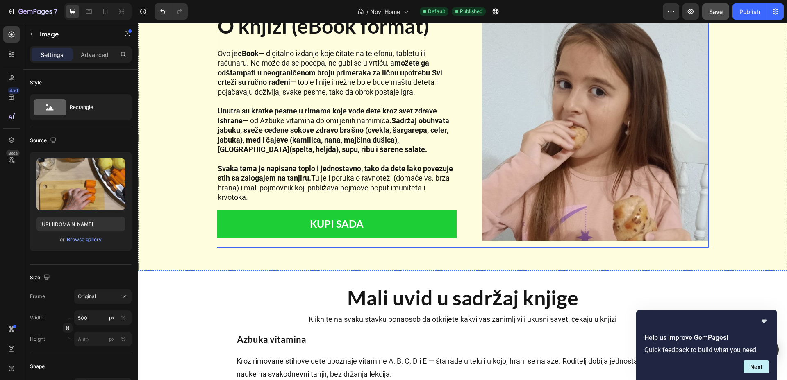
scroll to position [1479, 0]
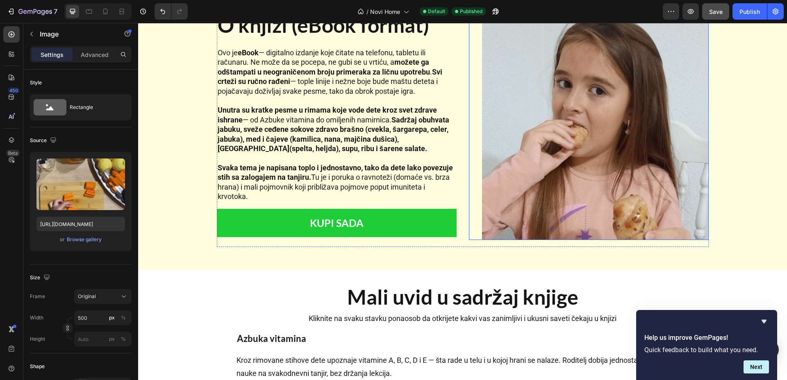
click at [561, 127] on img at bounding box center [595, 127] width 227 height 227
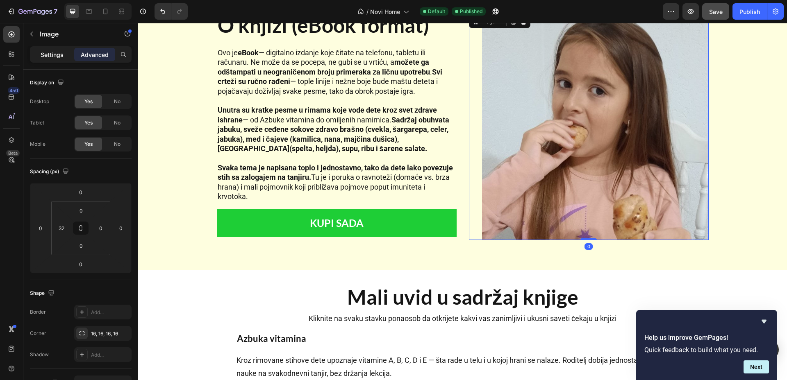
click at [45, 53] on p "Settings" at bounding box center [52, 54] width 23 height 9
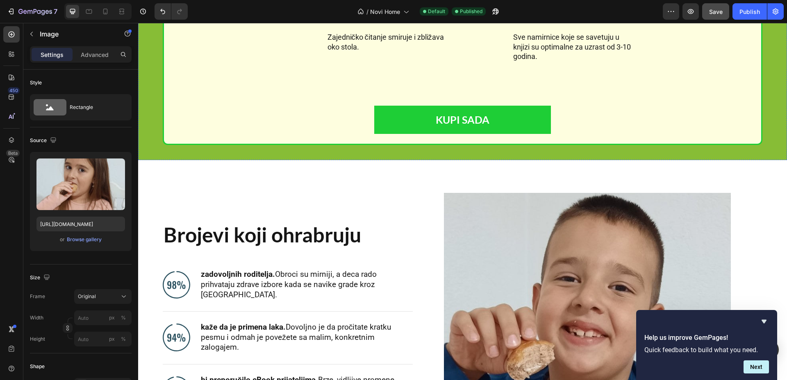
scroll to position [2452, 0]
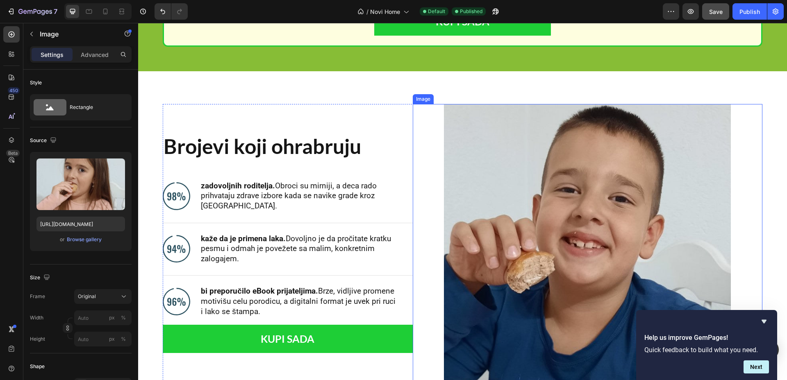
click at [594, 212] on img at bounding box center [587, 247] width 287 height 287
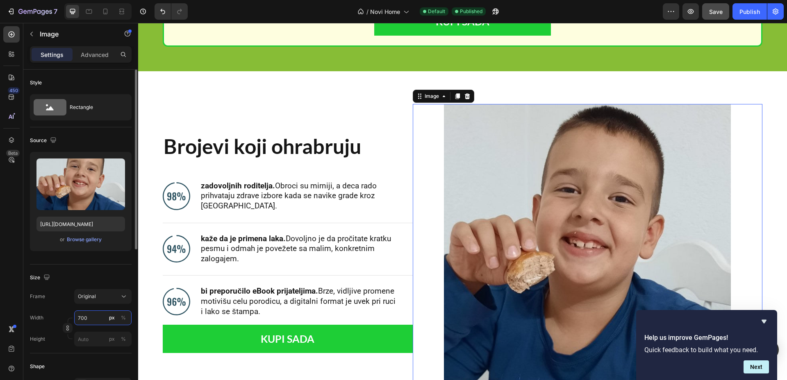
click at [100, 316] on input "700" at bounding box center [102, 318] width 57 height 15
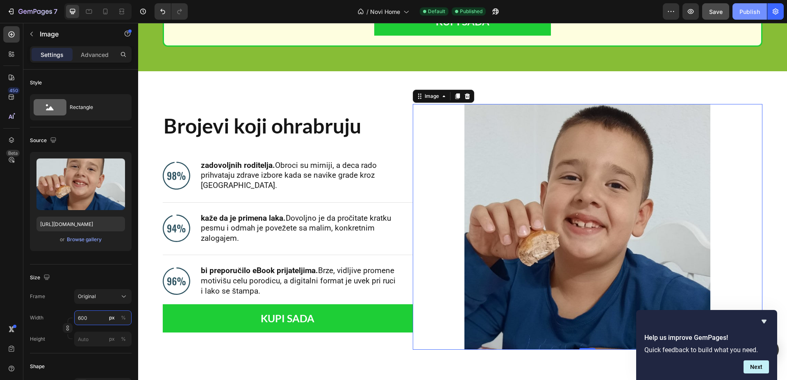
type input "600"
click at [747, 8] on div "Publish" at bounding box center [749, 11] width 20 height 9
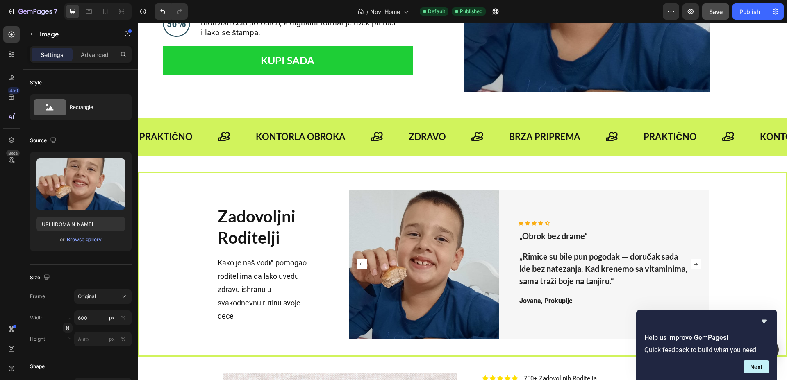
scroll to position [2793, 0]
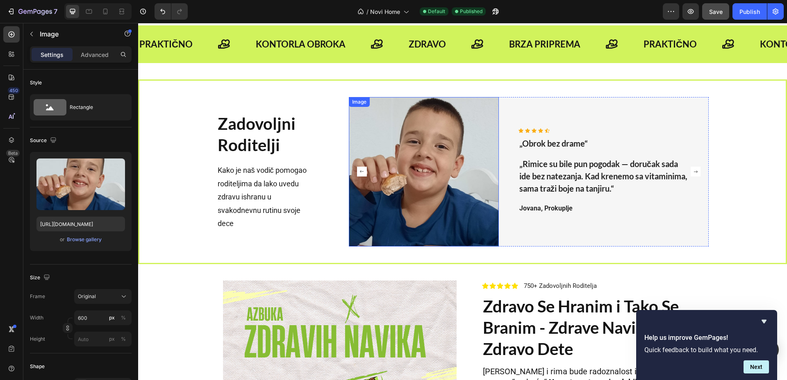
click at [442, 164] on img at bounding box center [424, 172] width 150 height 150
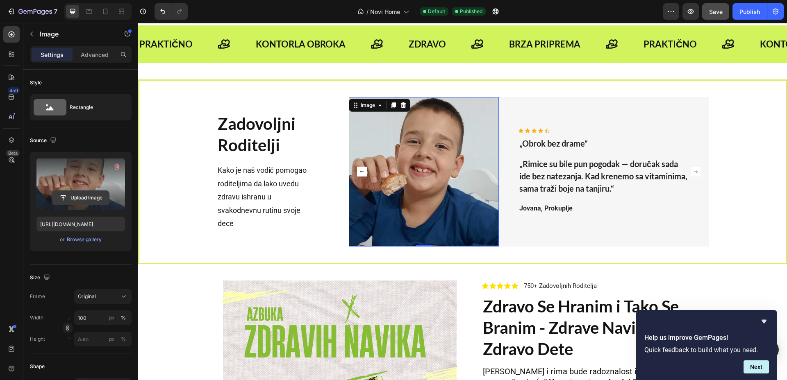
click at [92, 201] on input "file" at bounding box center [80, 198] width 57 height 14
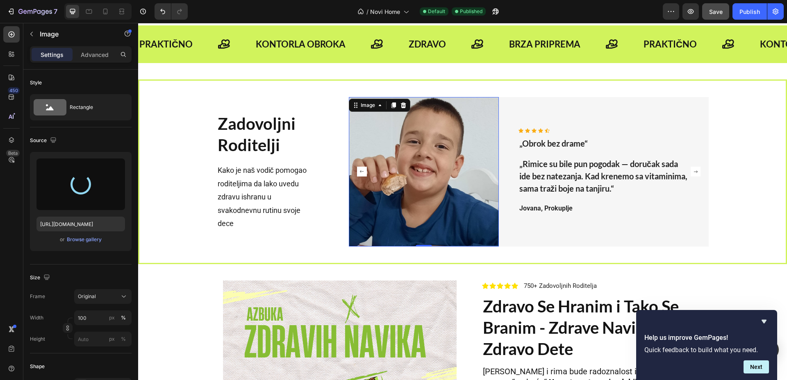
type input "[URL][DOMAIN_NAME]"
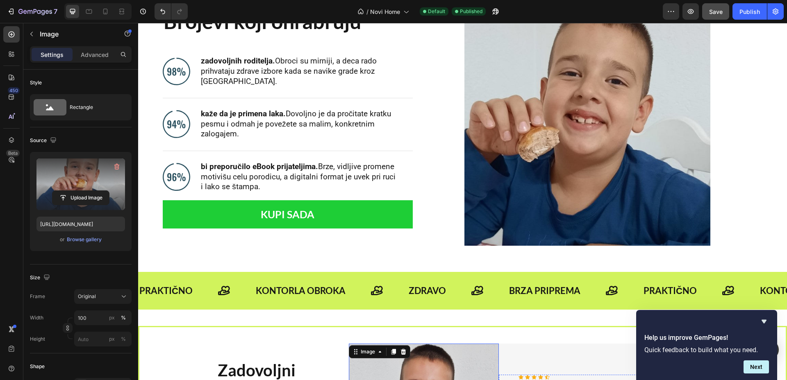
scroll to position [2537, 0]
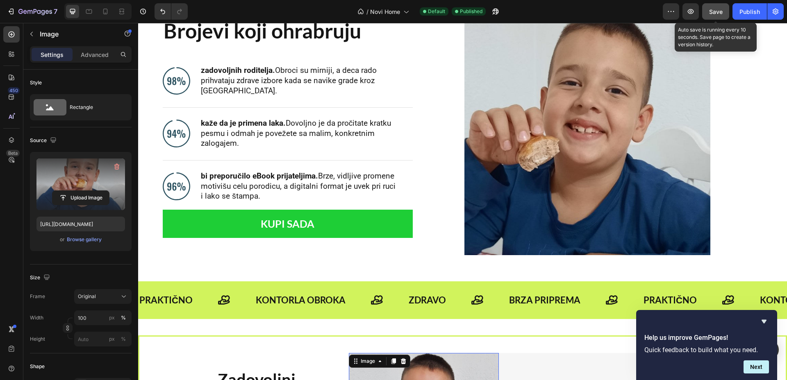
drag, startPoint x: 716, startPoint y: 10, endPoint x: 704, endPoint y: 17, distance: 13.8
click at [716, 9] on span "Save" at bounding box center [716, 11] width 14 height 7
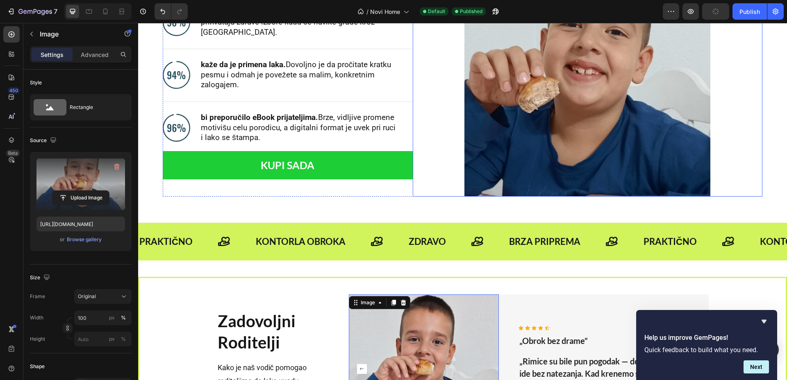
scroll to position [2793, 0]
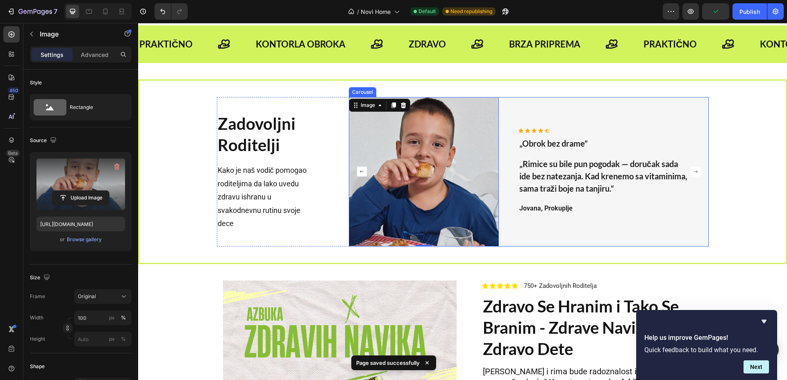
click at [692, 173] on rect "Carousel Next Arrow" at bounding box center [696, 172] width 10 height 10
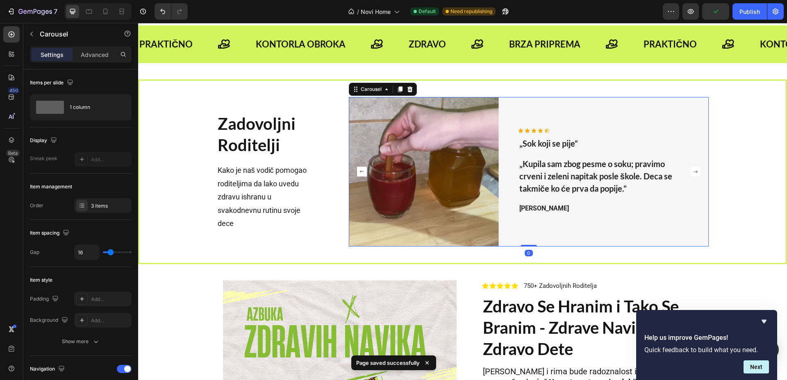
click at [691, 173] on rect "Carousel Next Arrow" at bounding box center [696, 172] width 10 height 10
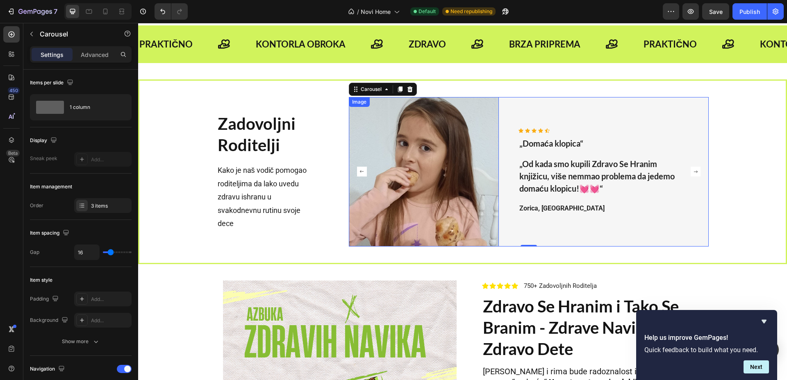
click at [421, 196] on img at bounding box center [424, 172] width 150 height 150
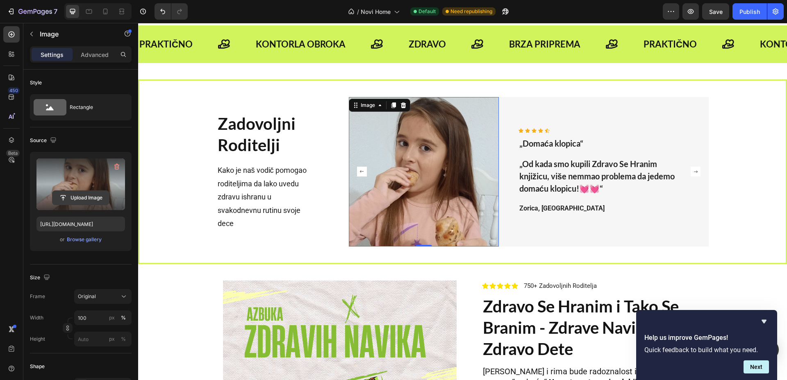
click at [91, 202] on input "file" at bounding box center [80, 198] width 57 height 14
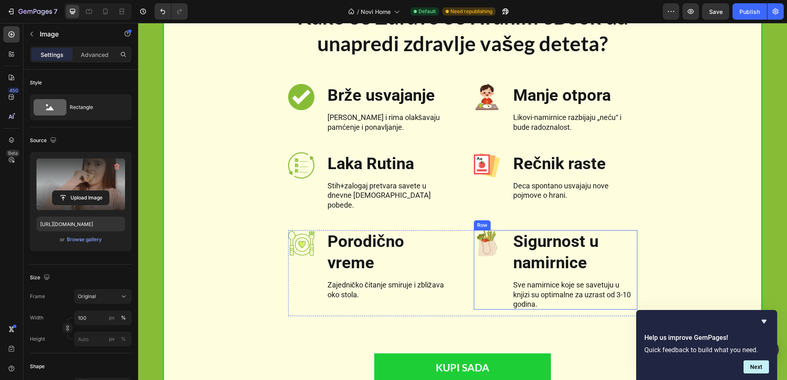
type input "[URL][DOMAIN_NAME]"
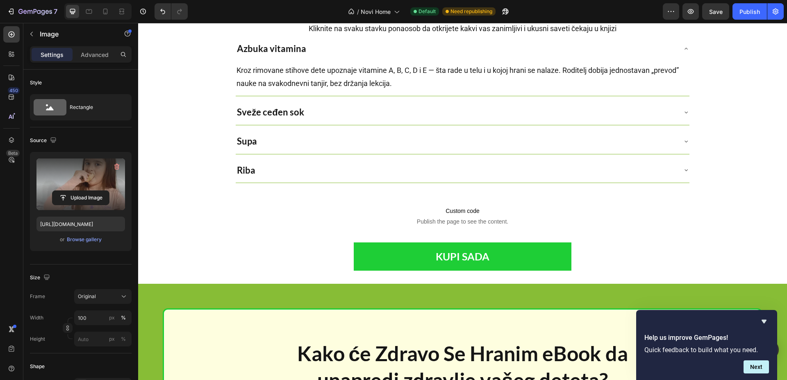
scroll to position [1513, 0]
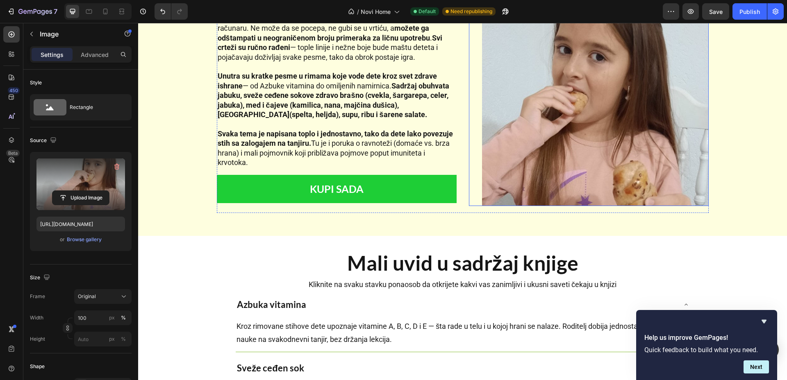
drag, startPoint x: 639, startPoint y: 120, endPoint x: 623, endPoint y: 125, distance: 16.7
click at [639, 120] on img at bounding box center [595, 93] width 227 height 227
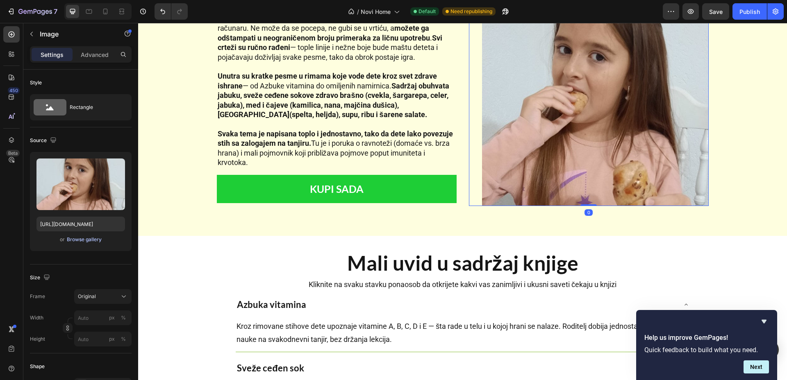
click at [88, 241] on div "Browse gallery" at bounding box center [84, 239] width 35 height 7
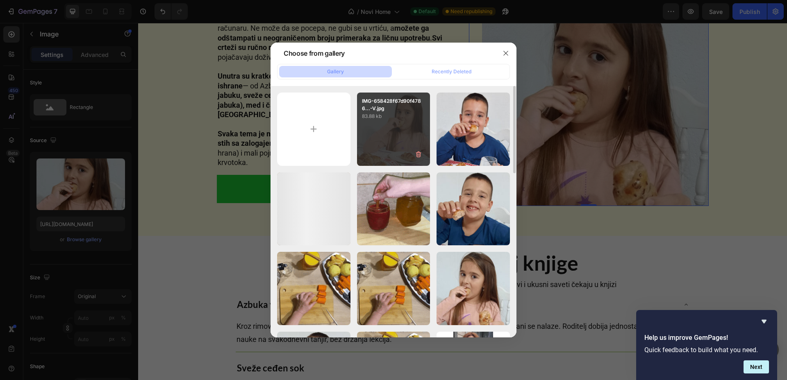
click at [413, 137] on div "IMG-658428f67d90f4786...-V.jpg 83.88 kb" at bounding box center [393, 129] width 73 height 73
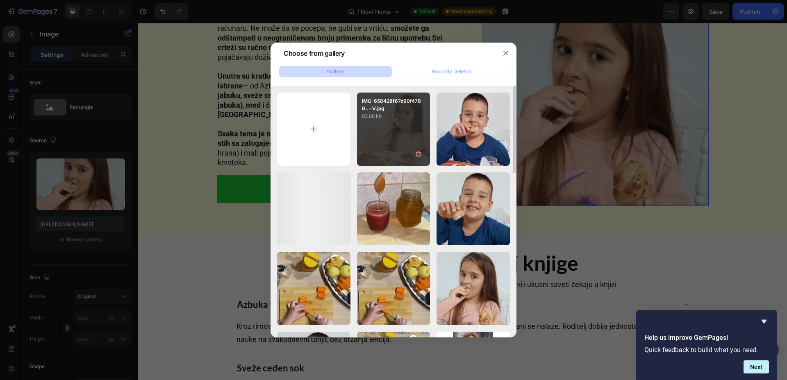
type input "[URL][DOMAIN_NAME]"
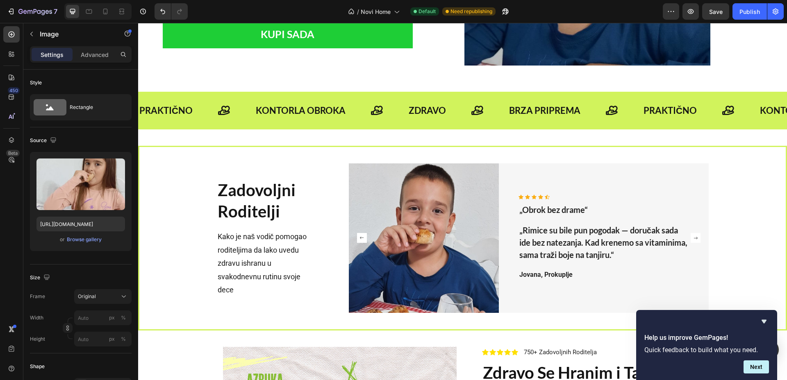
scroll to position [2793, 0]
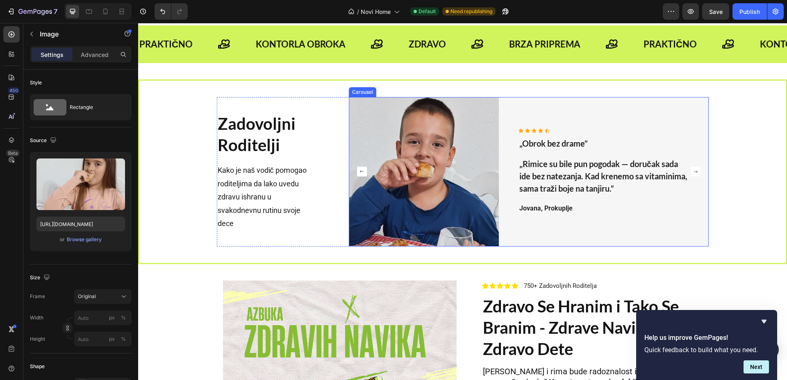
click at [357, 172] on rect "Carousel Back Arrow" at bounding box center [362, 172] width 10 height 10
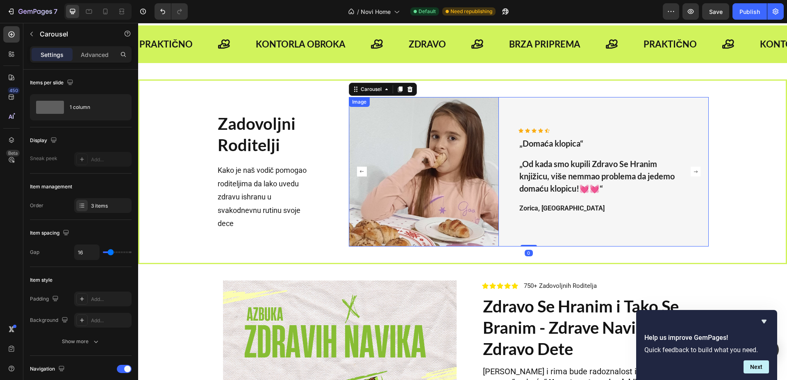
click at [437, 175] on img at bounding box center [424, 172] width 150 height 150
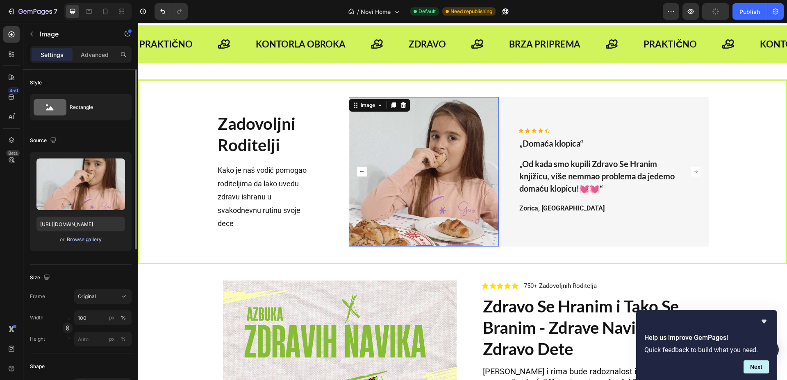
click at [94, 243] on button "Browse gallery" at bounding box center [84, 240] width 36 height 8
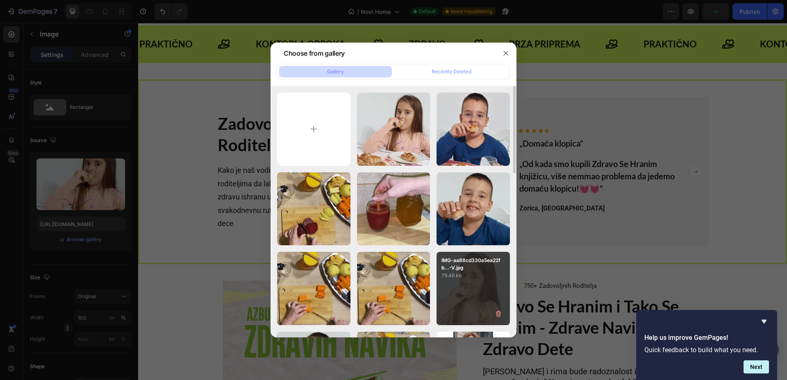
click at [489, 303] on div "IMG-aa88cd330a5ea22fb...-V.jpg 79.46 kb" at bounding box center [472, 288] width 73 height 73
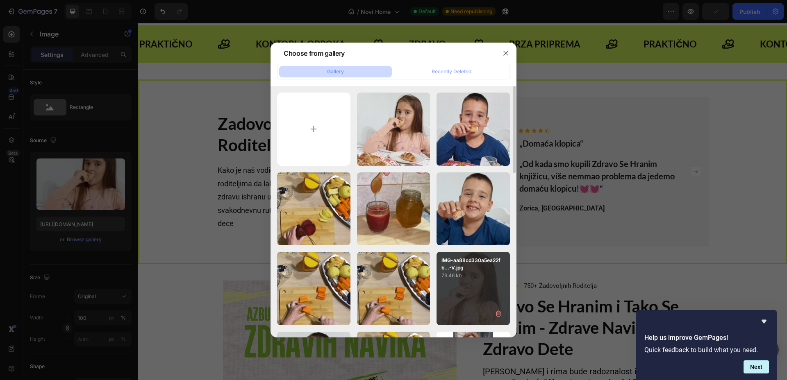
type input "[URL][DOMAIN_NAME]"
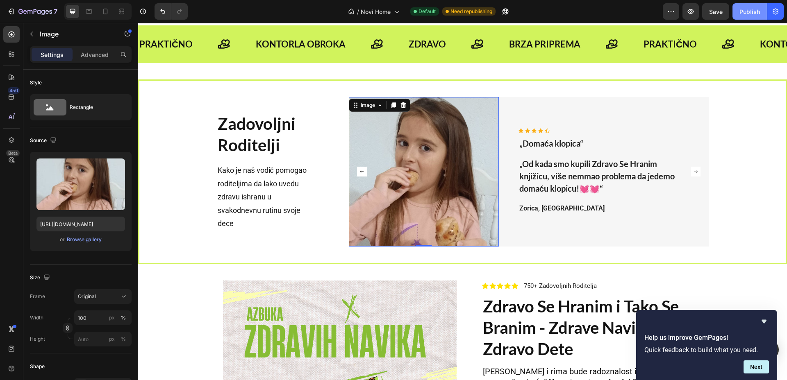
click at [759, 15] on div "Publish" at bounding box center [749, 11] width 20 height 9
